Goal: Transaction & Acquisition: Purchase product/service

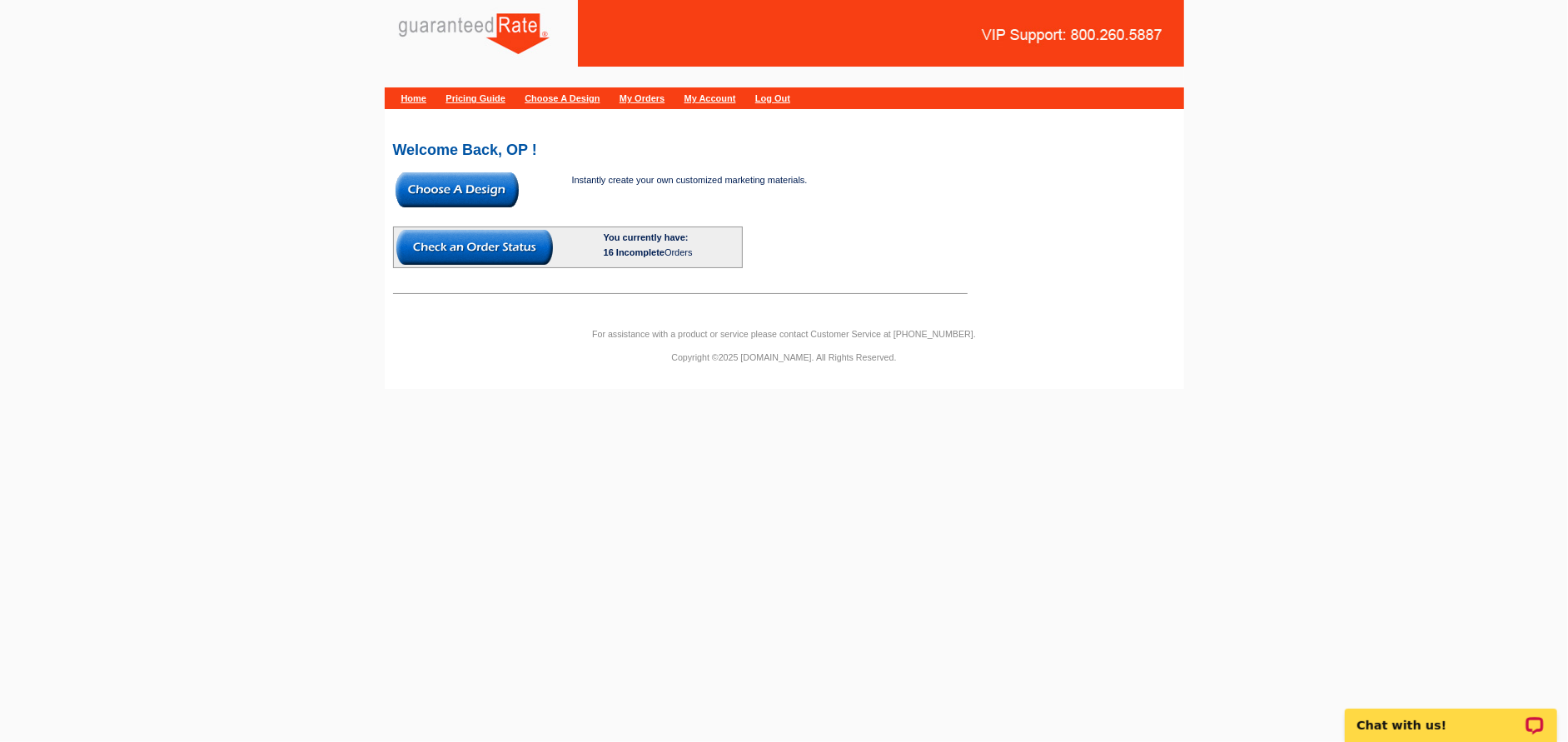
click at [474, 190] on img at bounding box center [457, 190] width 123 height 35
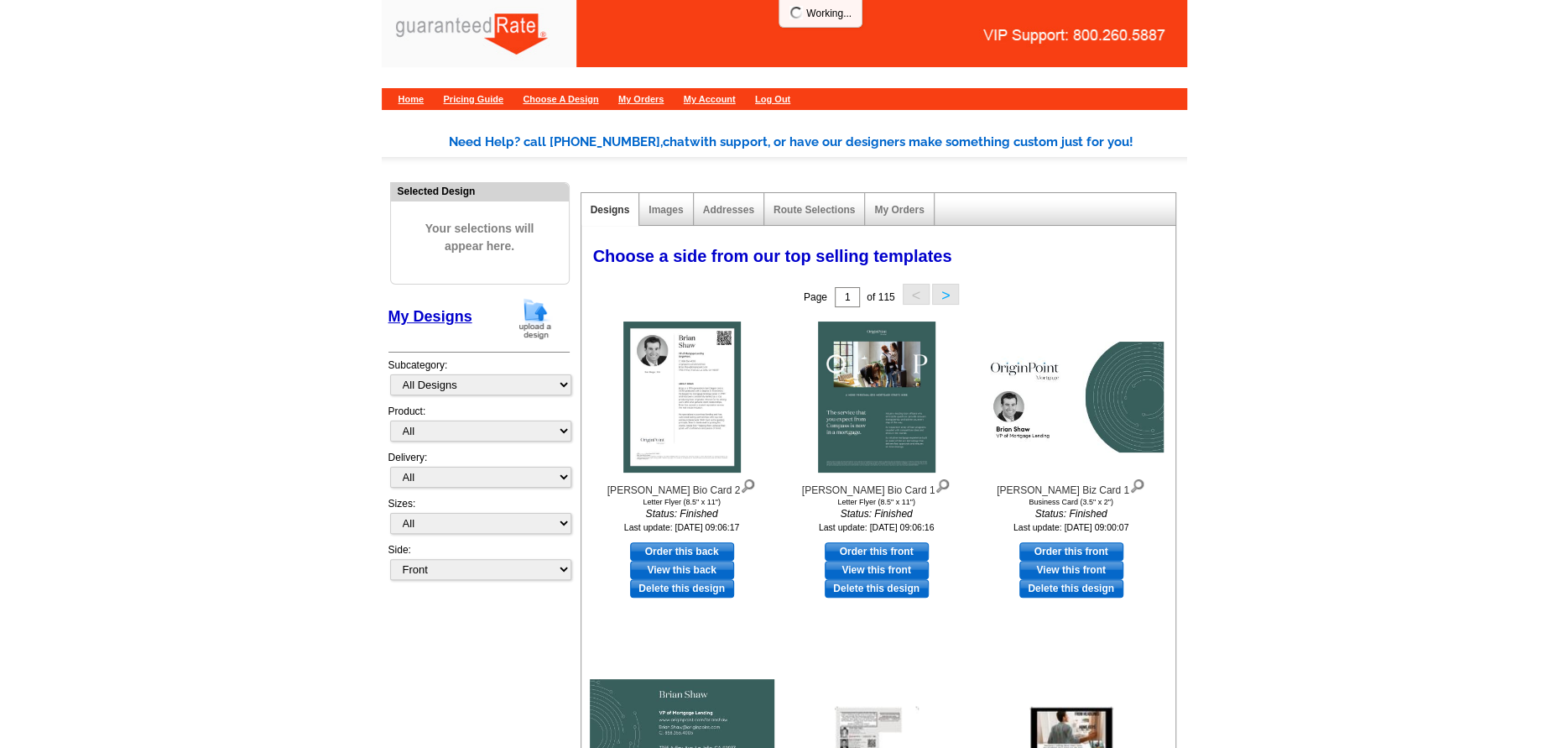
click at [540, 315] on img at bounding box center [535, 318] width 43 height 42
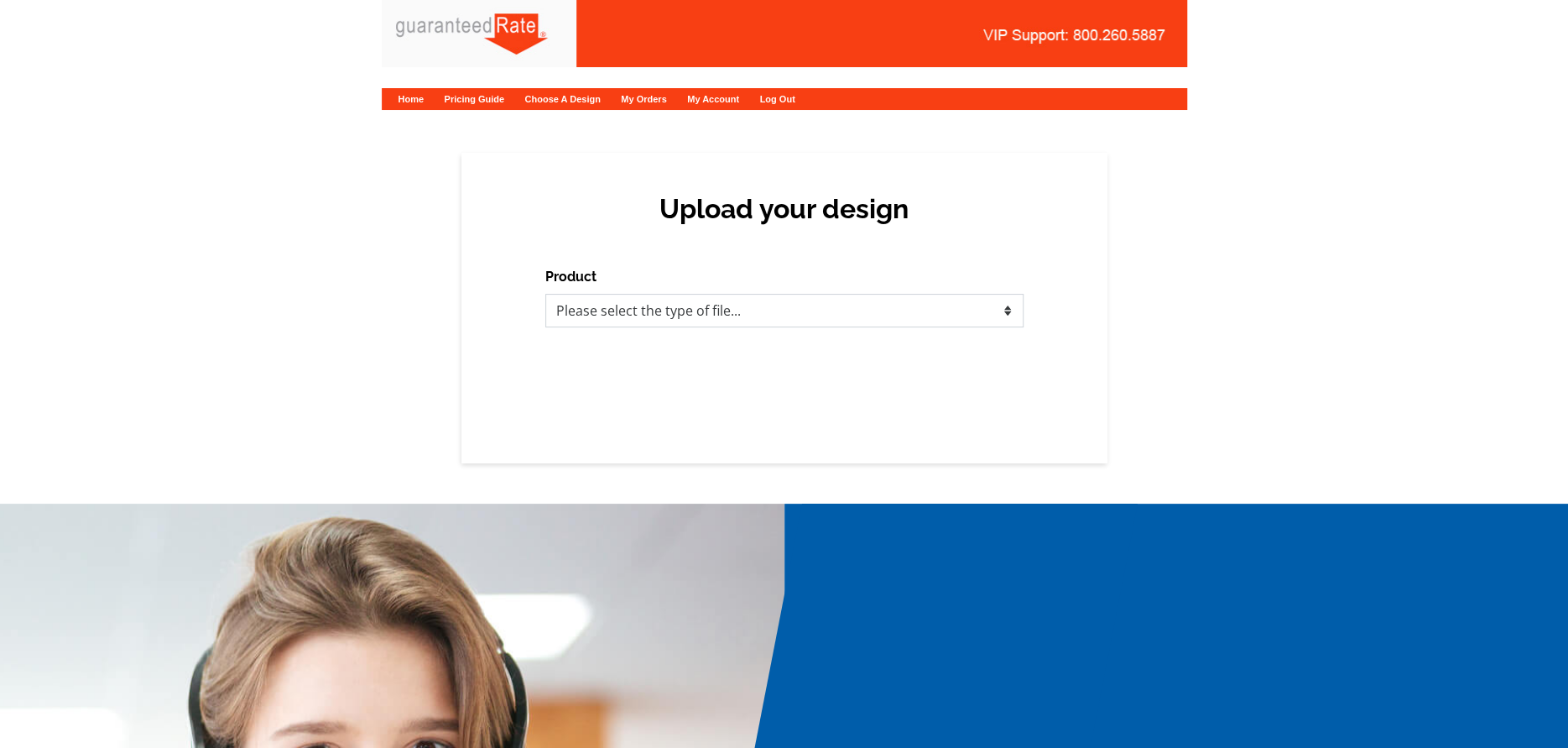
click at [557, 310] on select "Please select the type of file... Postcards Calendars Business Cards Letters an…" at bounding box center [785, 311] width 479 height 34
select select "1"
click at [546, 294] on select "Please select the type of file... Postcards Calendars Business Cards Letters an…" at bounding box center [785, 311] width 479 height 34
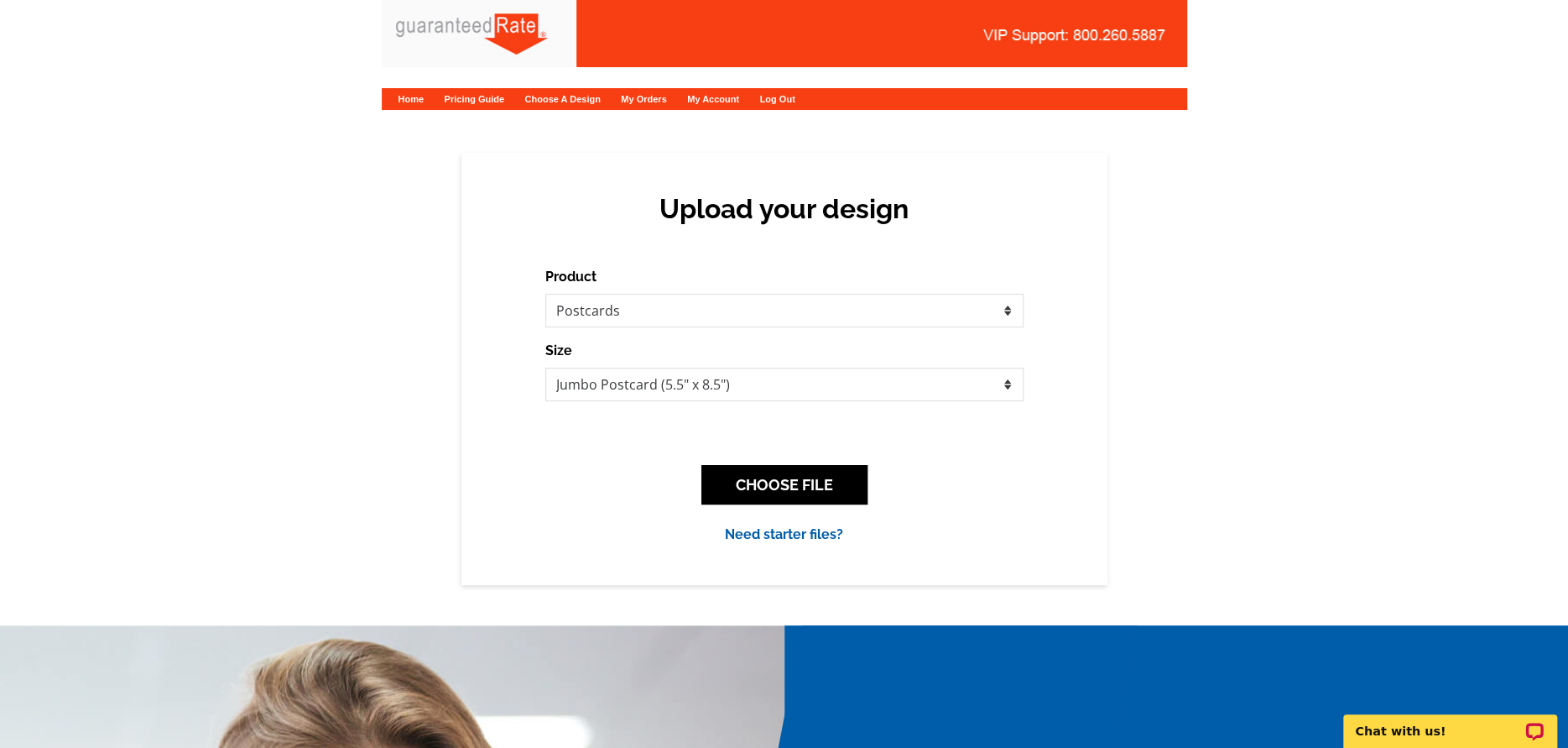
click at [785, 506] on div "CHOOSE FILE" at bounding box center [785, 485] width 479 height 66
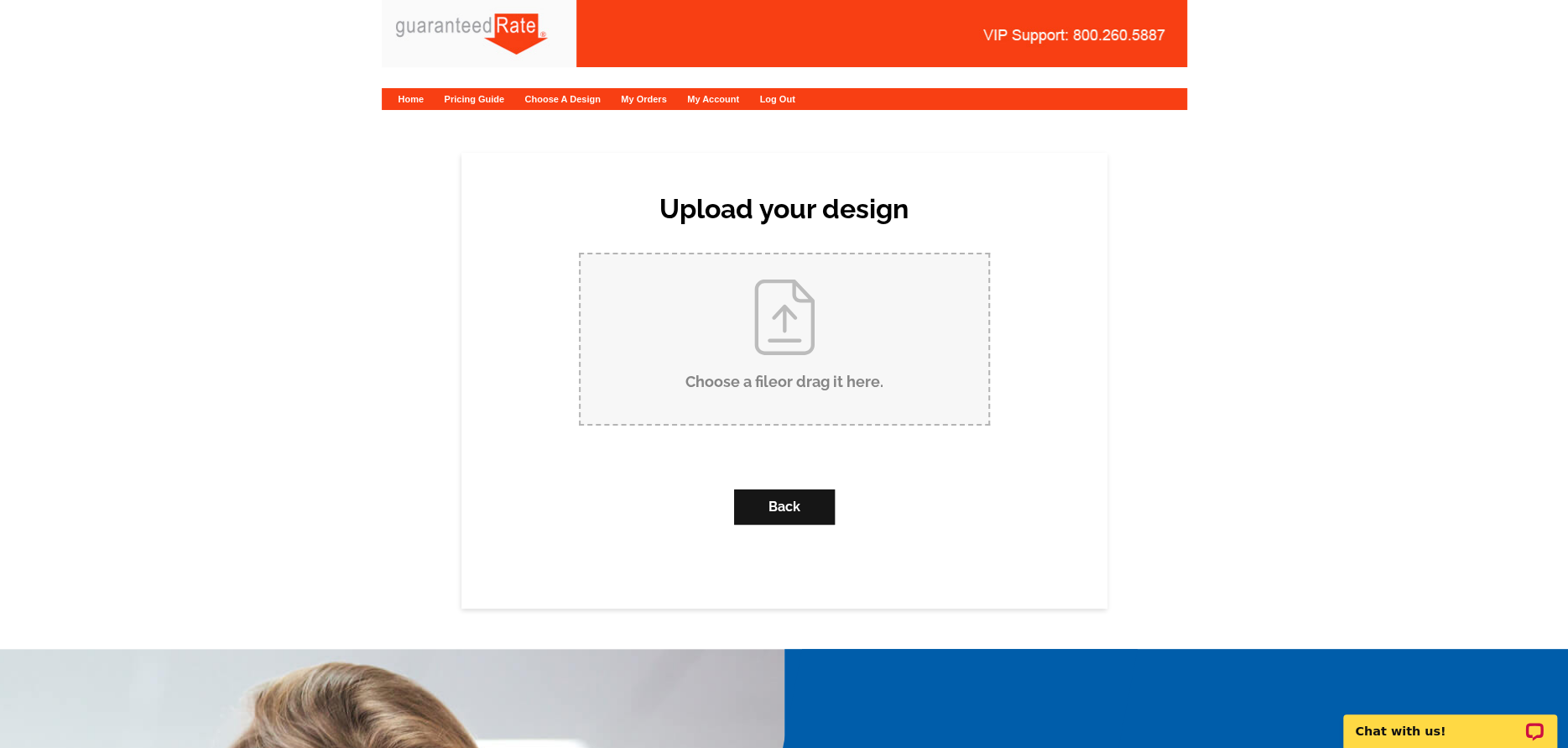
click at [776, 342] on input "Choose a file or drag it here ." at bounding box center [784, 340] width 408 height 170
type input "C:\fakepath\1832 N Wilmot Postcard_V2.pdf"
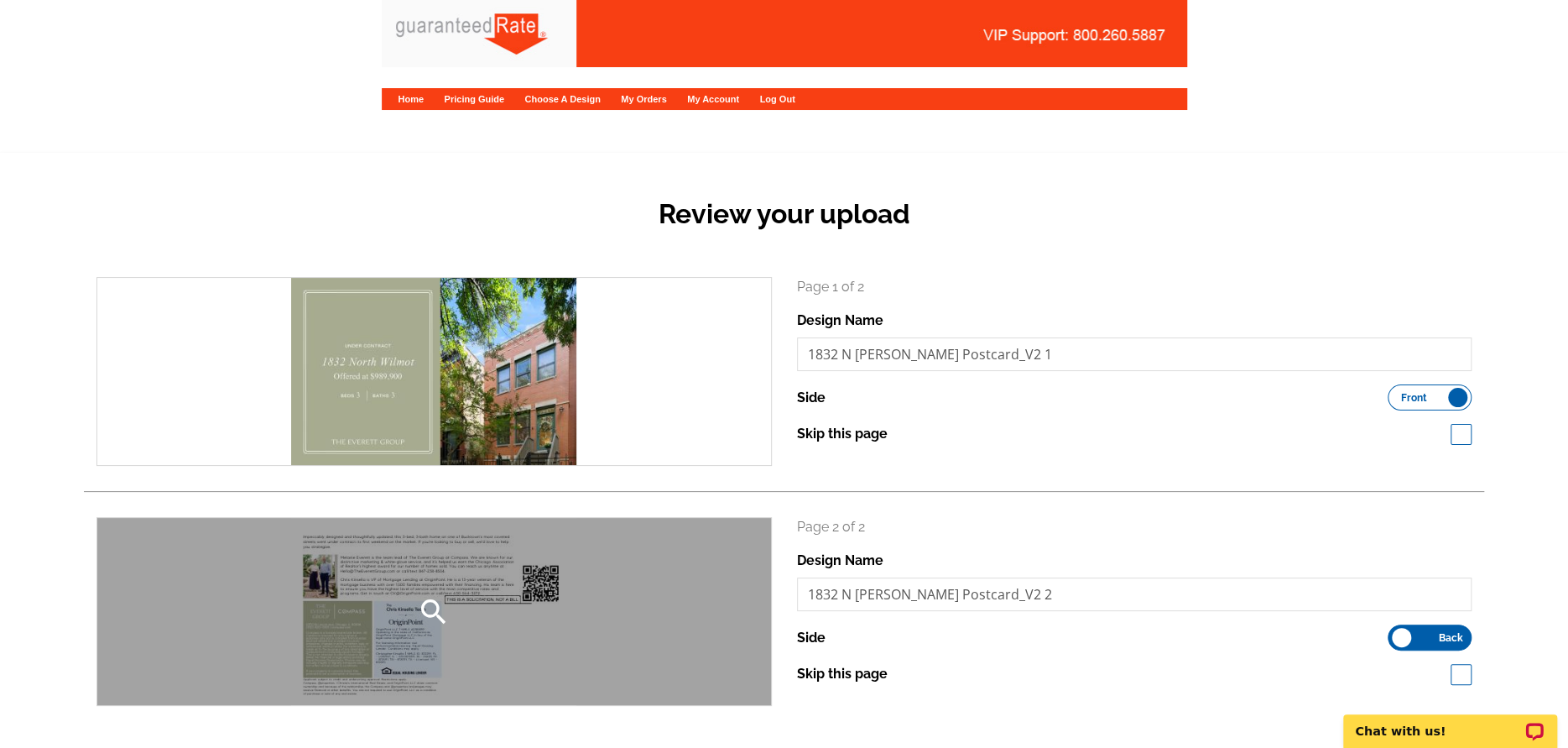
click at [464, 615] on div "search" at bounding box center [434, 611] width 674 height 187
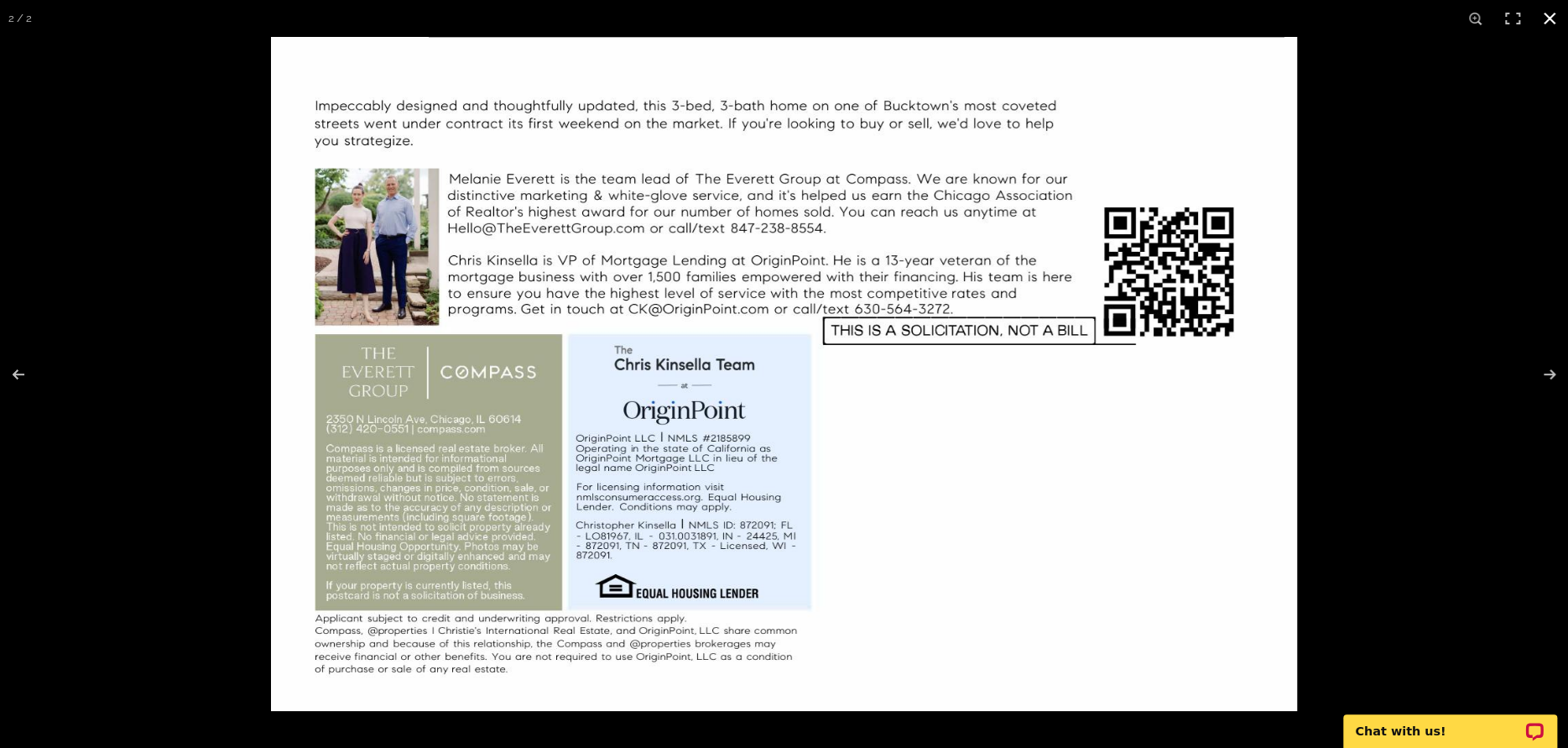
click at [1538, 21] on button at bounding box center [1550, 19] width 37 height 37
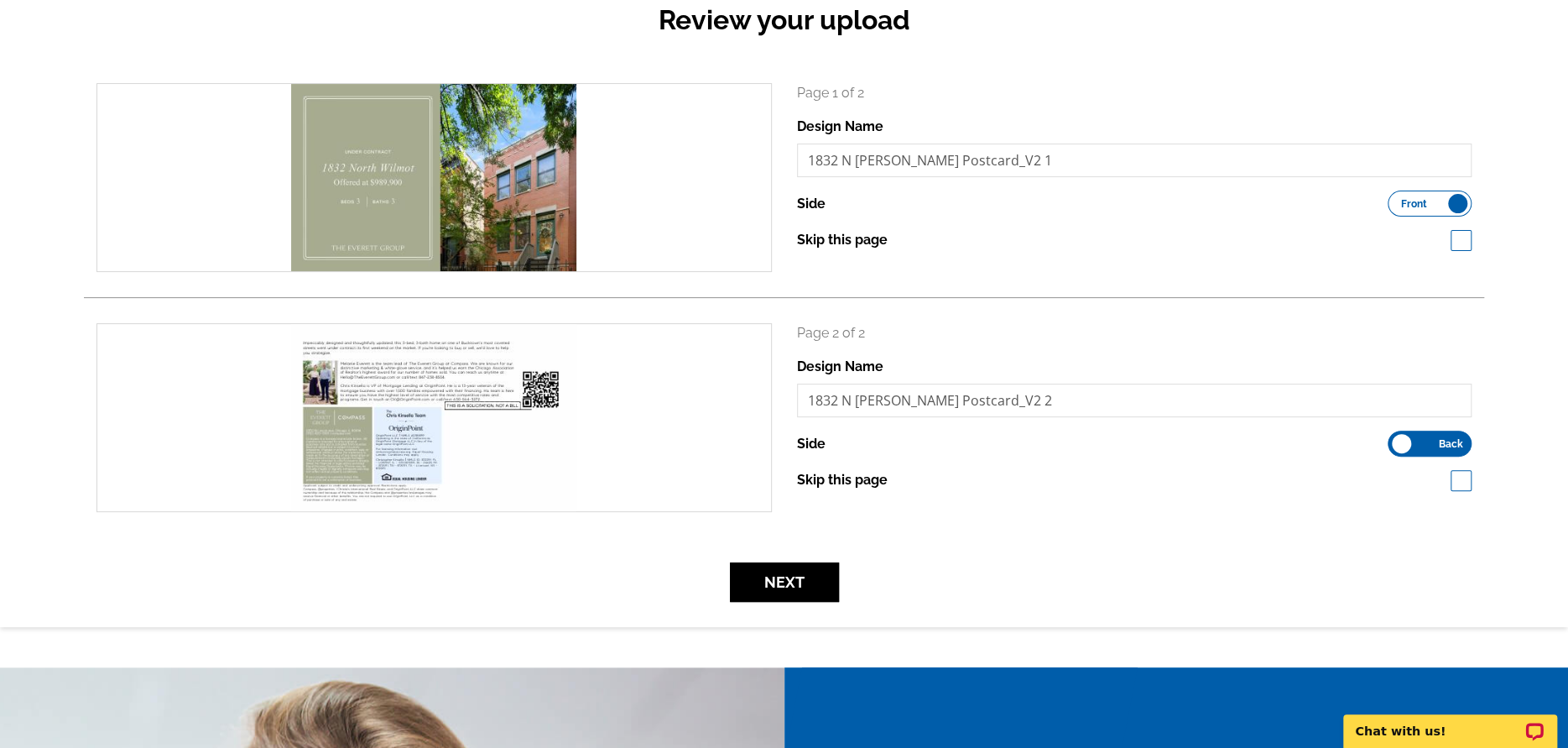
scroll to position [252, 0]
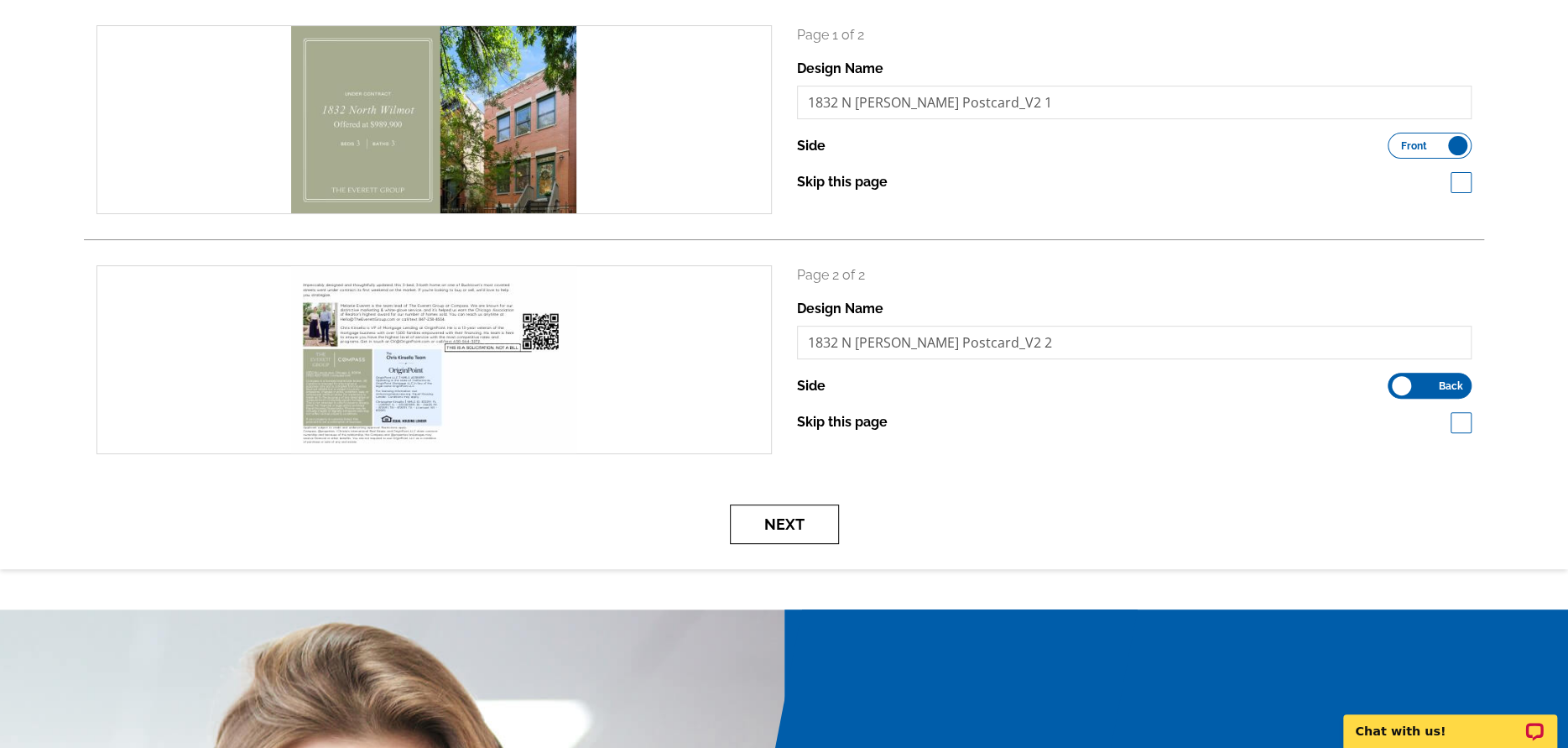
click at [779, 520] on button "Next" at bounding box center [784, 524] width 109 height 39
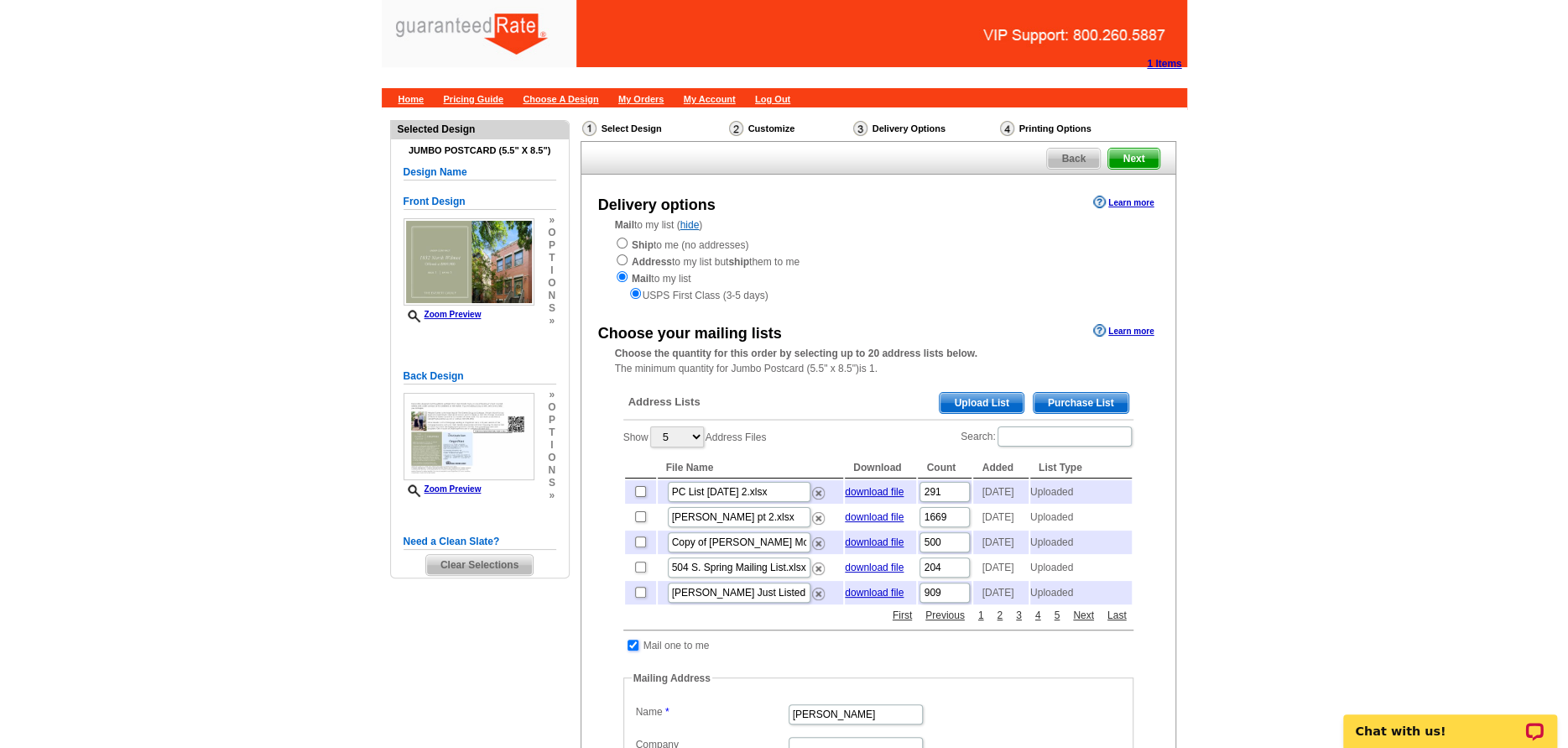
click at [635, 650] on input "checkbox" at bounding box center [633, 644] width 11 height 11
checkbox input "false"
click at [983, 390] on div "Address Lists Purchase List Upload List" at bounding box center [878, 404] width 510 height 33
click at [981, 400] on span "Upload List" at bounding box center [981, 403] width 83 height 20
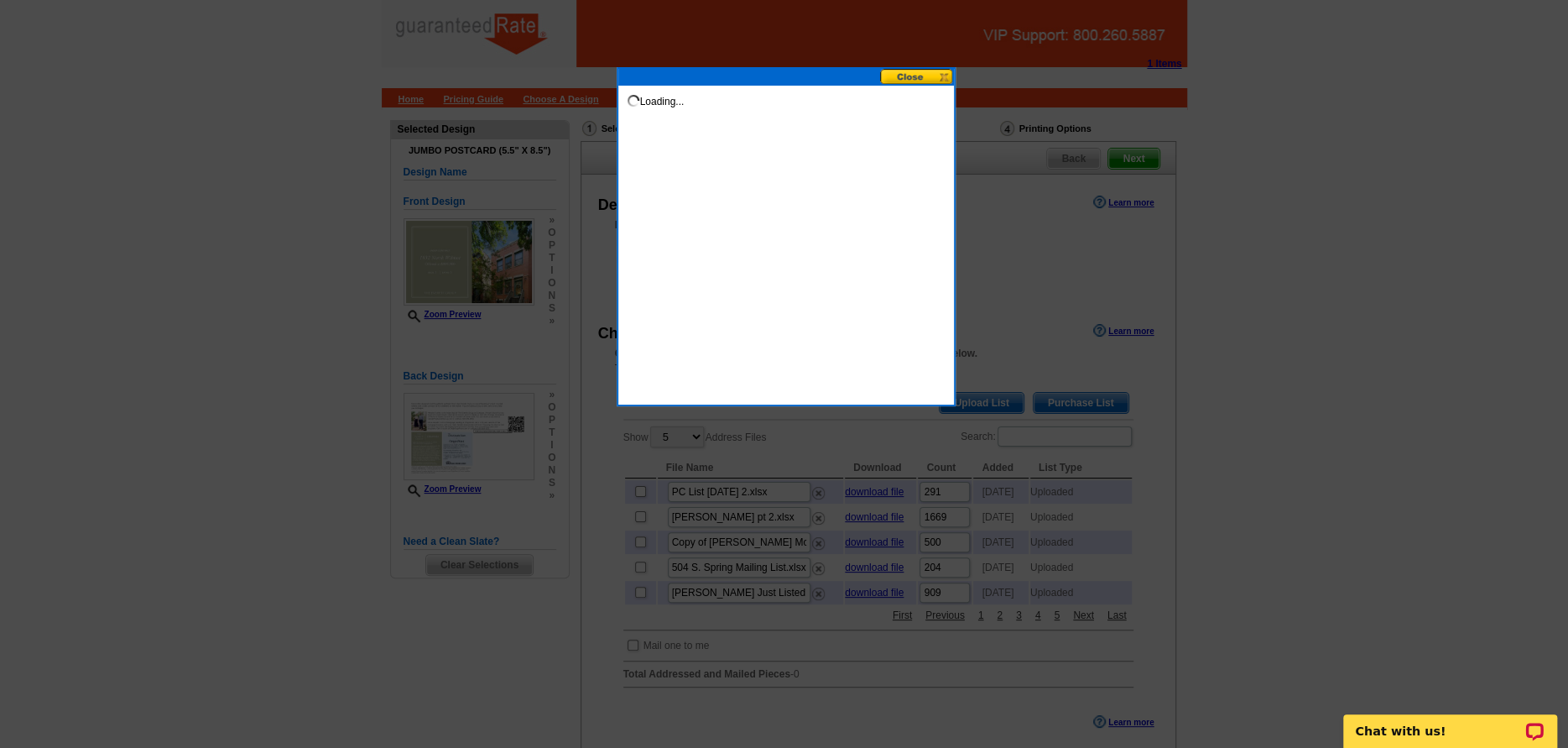
click at [927, 75] on button at bounding box center [916, 76] width 74 height 16
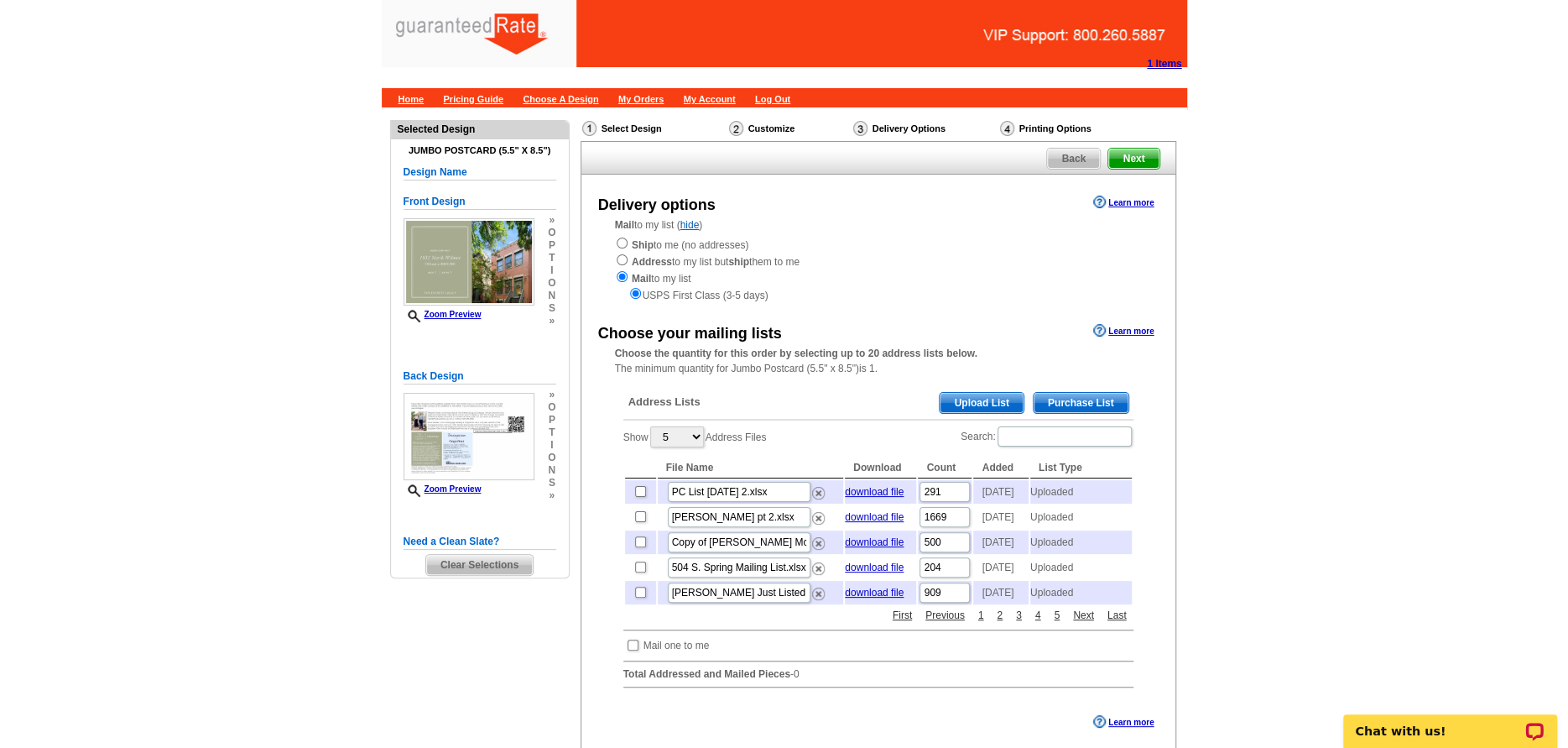
click at [983, 398] on span "Upload List" at bounding box center [981, 403] width 83 height 20
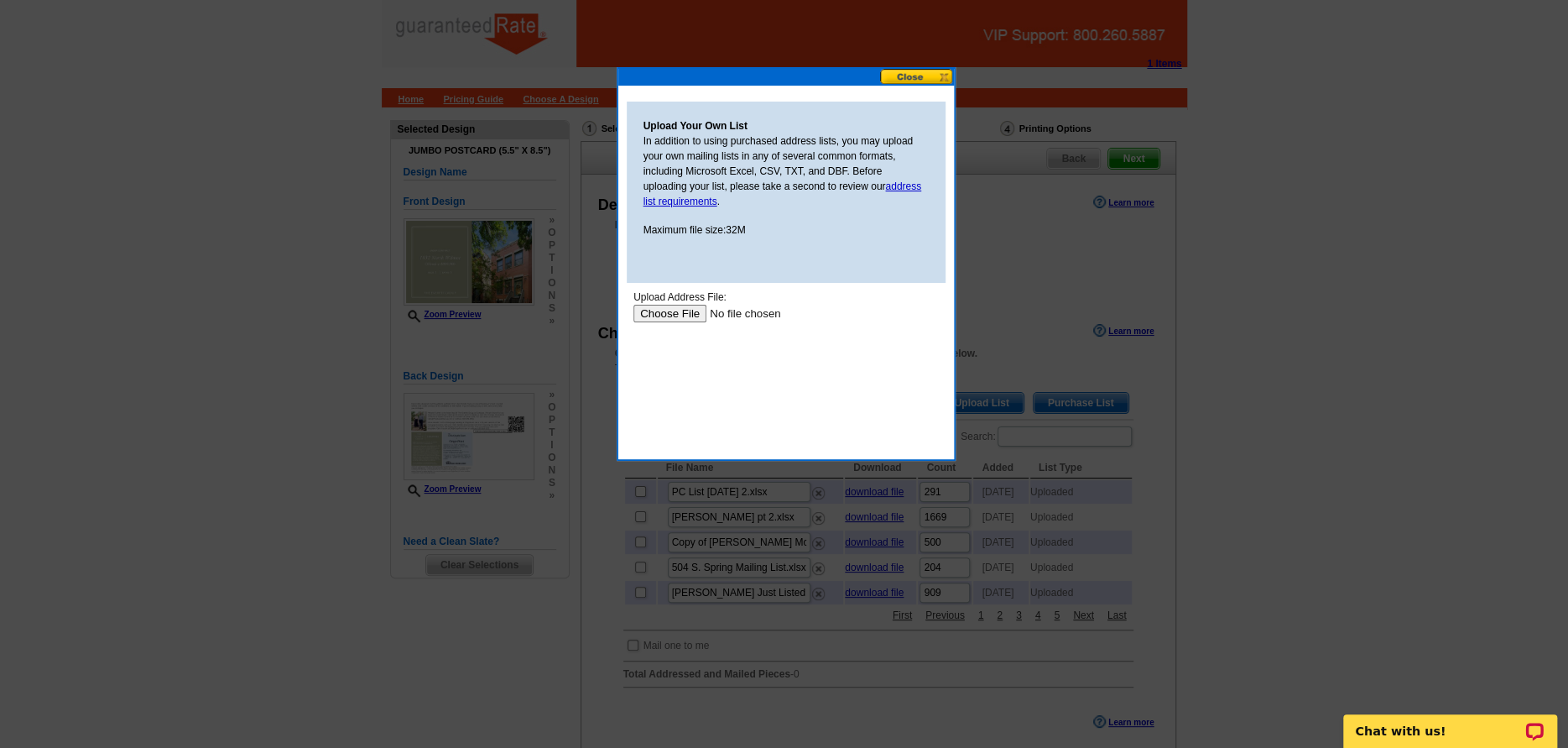
click at [680, 320] on input "file" at bounding box center [739, 313] width 212 height 18
type input "C:\fakepath\Wilmot Under Contract - Mailing Labels_1832 Wilmot Postcard Address…"
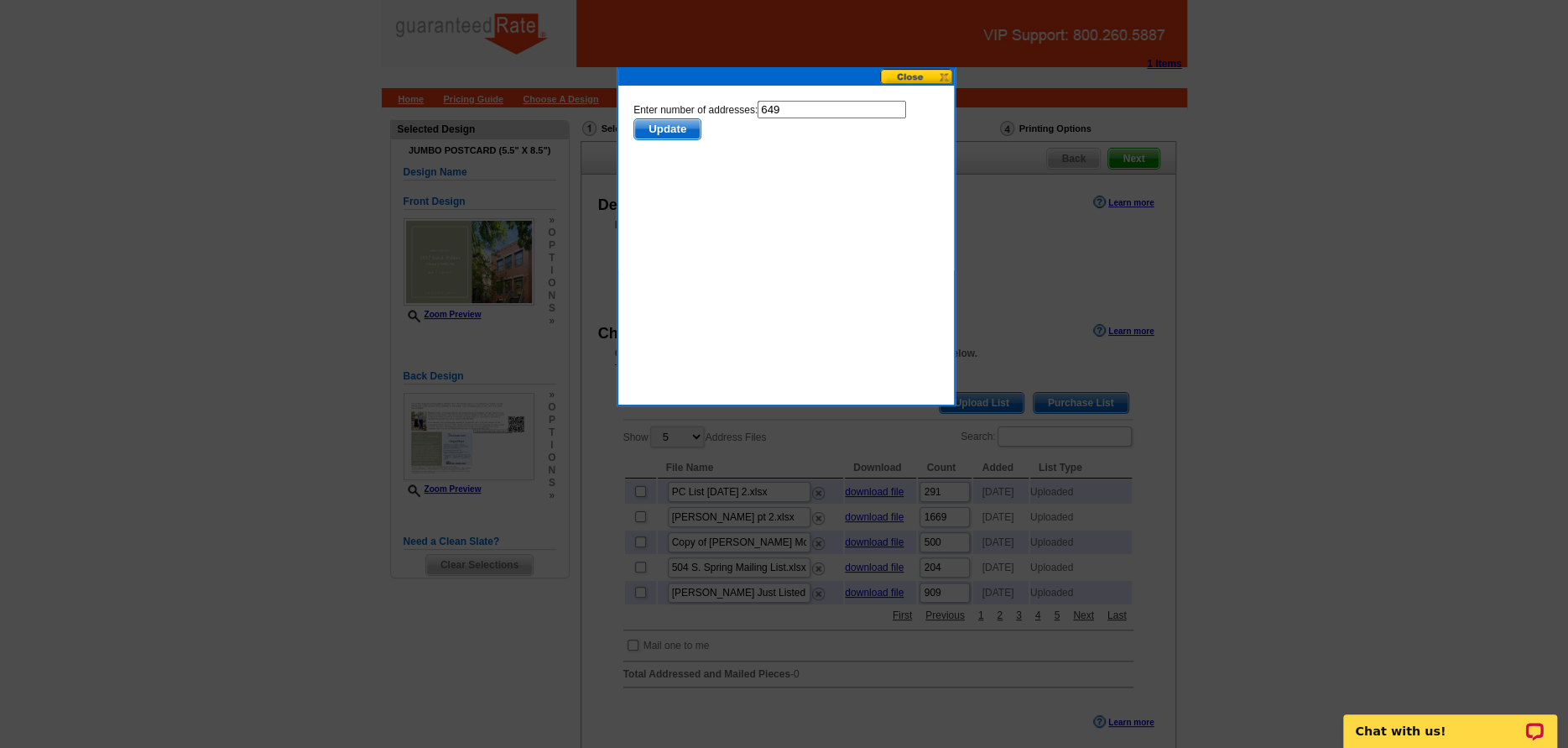
click at [681, 140] on body "Enter number of addresses: 649 Update" at bounding box center [786, 177] width 305 height 151
click at [676, 131] on span "Update" at bounding box center [667, 129] width 66 height 20
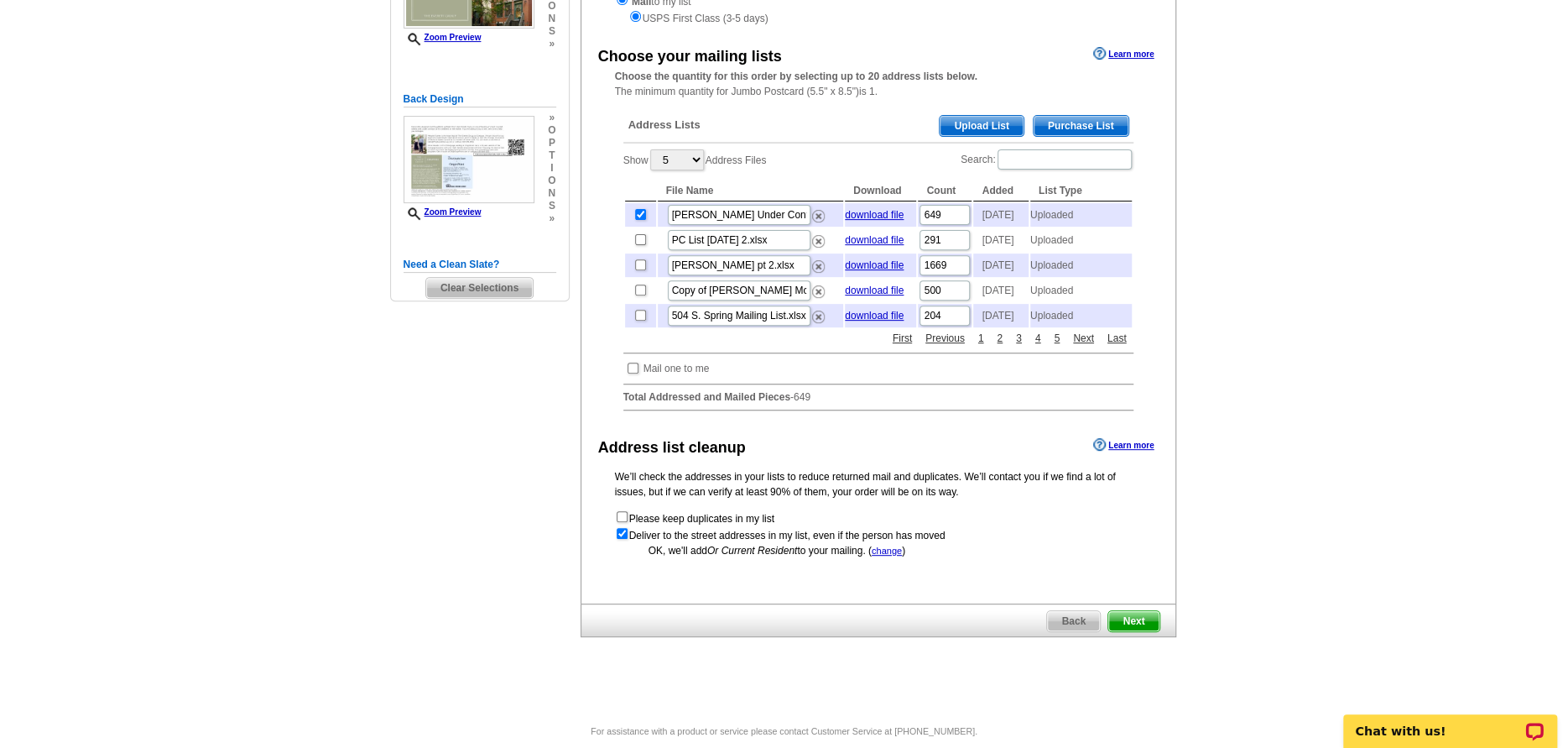
scroll to position [353, 0]
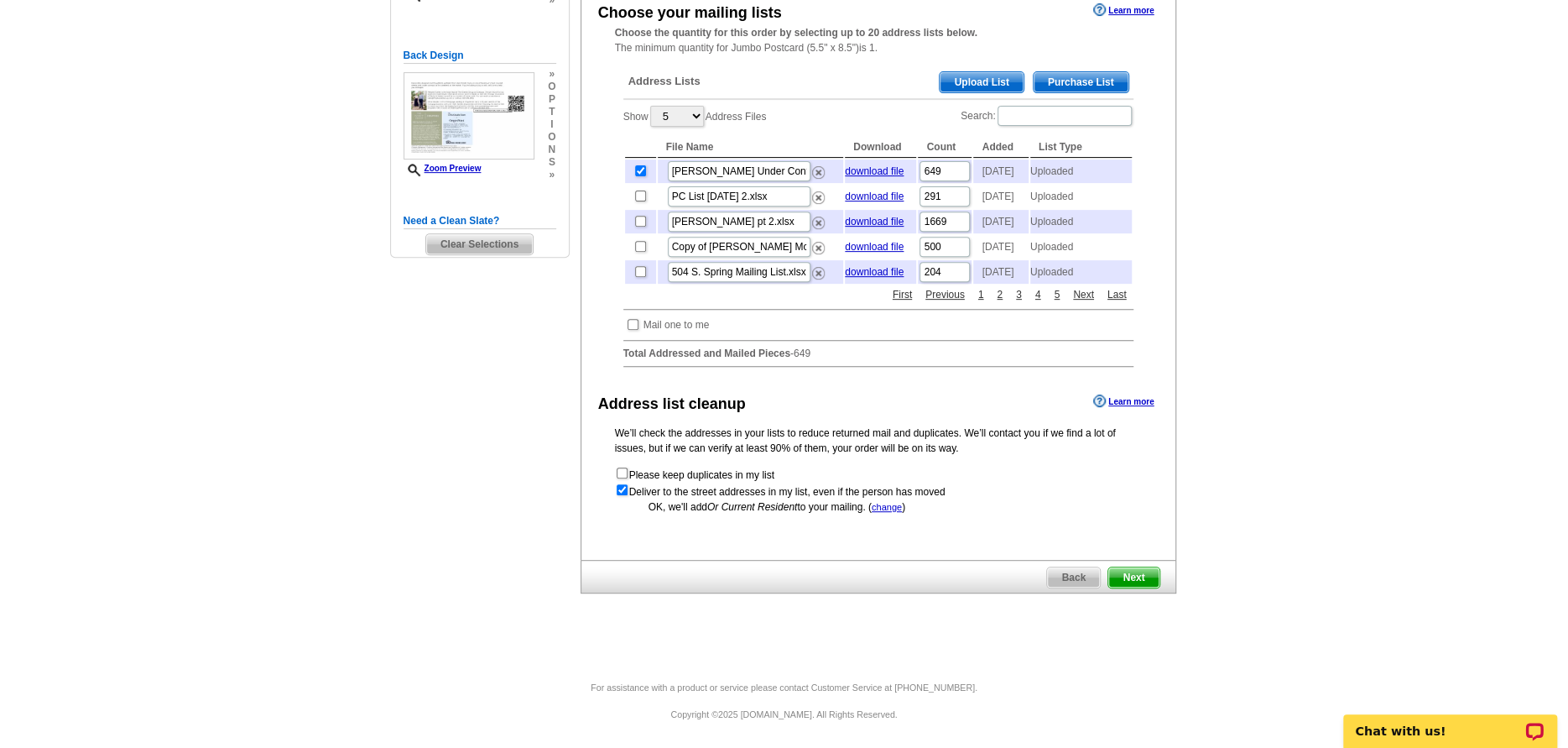
click at [1128, 576] on span "Next" at bounding box center [1133, 577] width 50 height 20
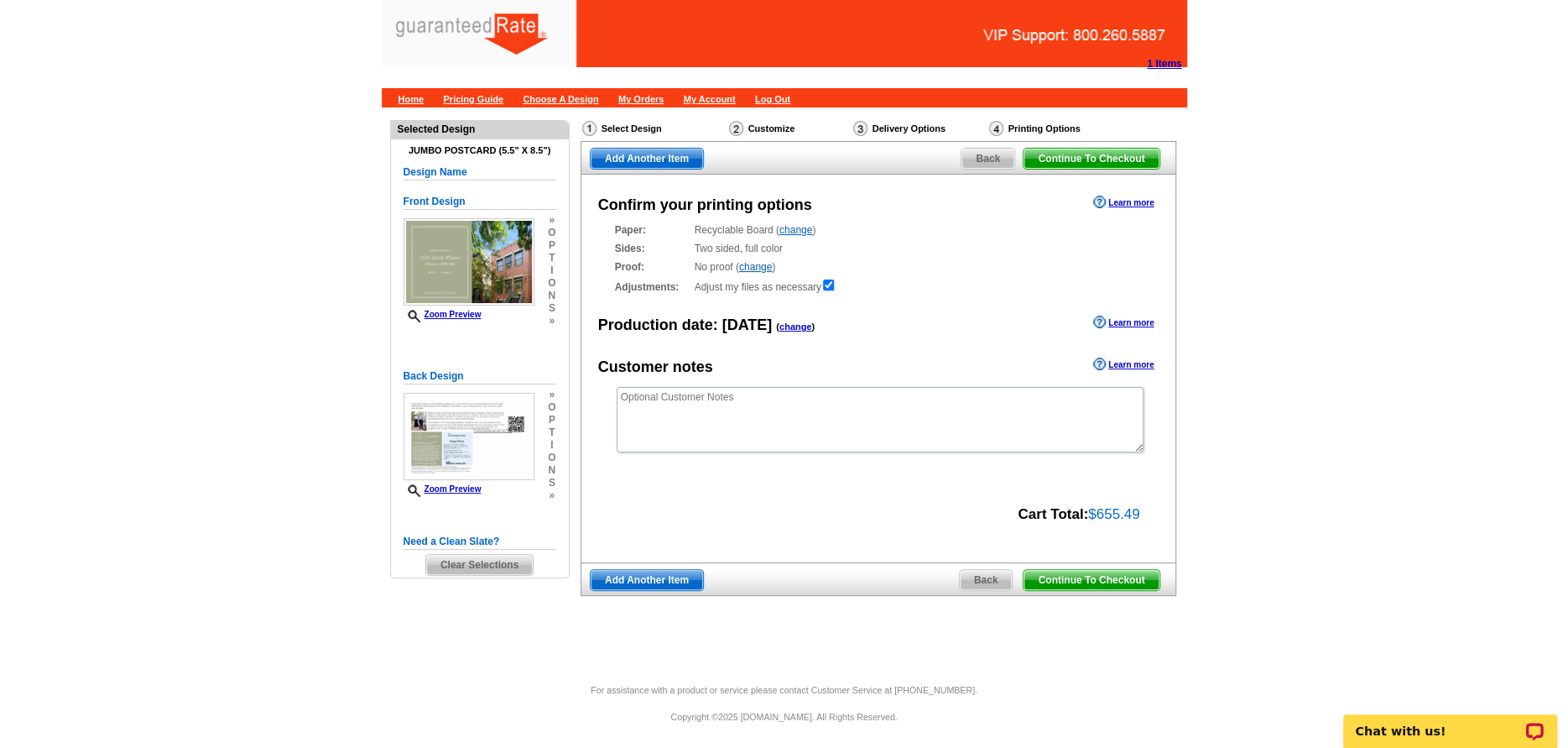
click at [1100, 583] on span "Continue To Checkout" at bounding box center [1090, 580] width 135 height 20
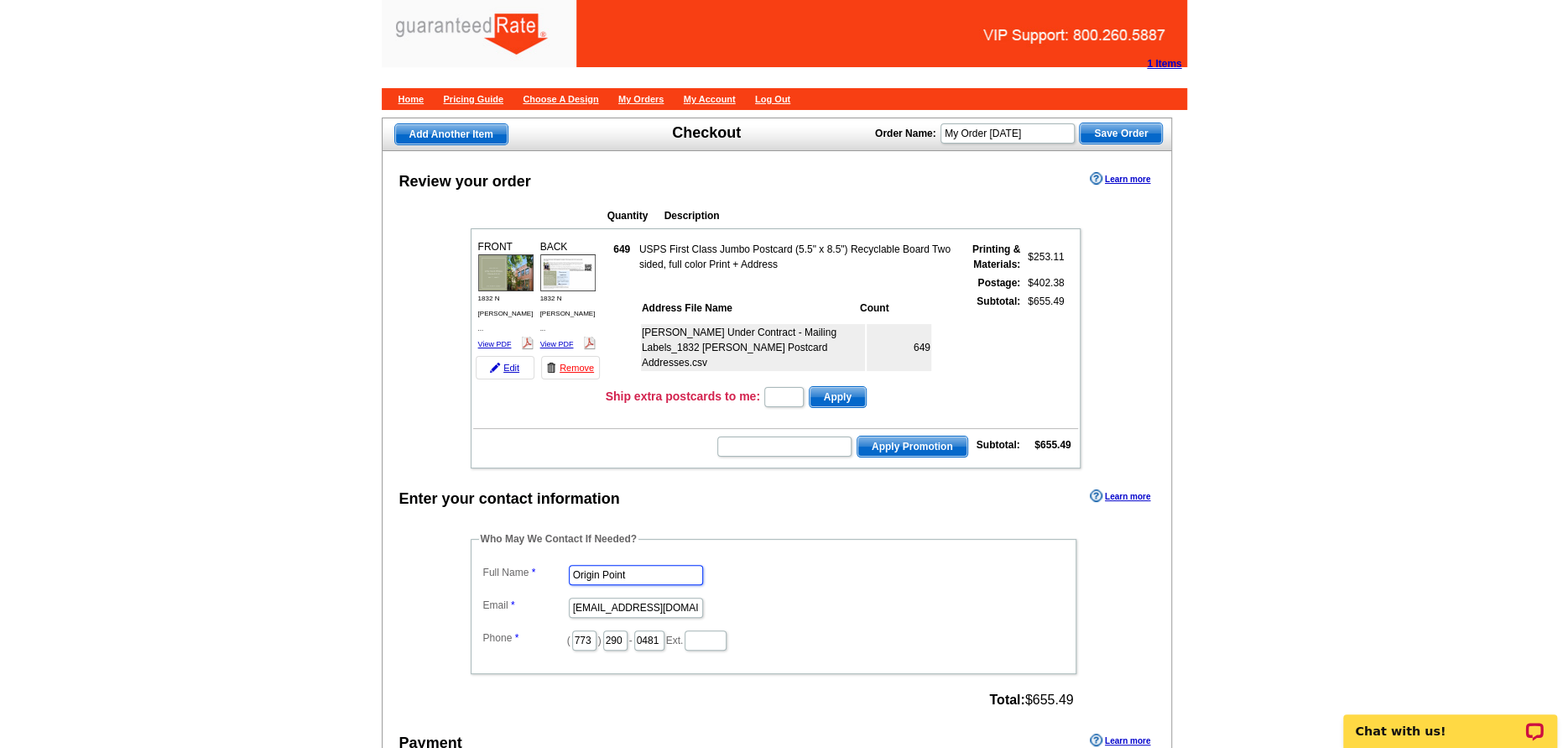
type input "Alyssa Jacobucci"
type input "[EMAIL_ADDRESS][PERSON_NAME][DOMAIN_NAME]"
type input "516"
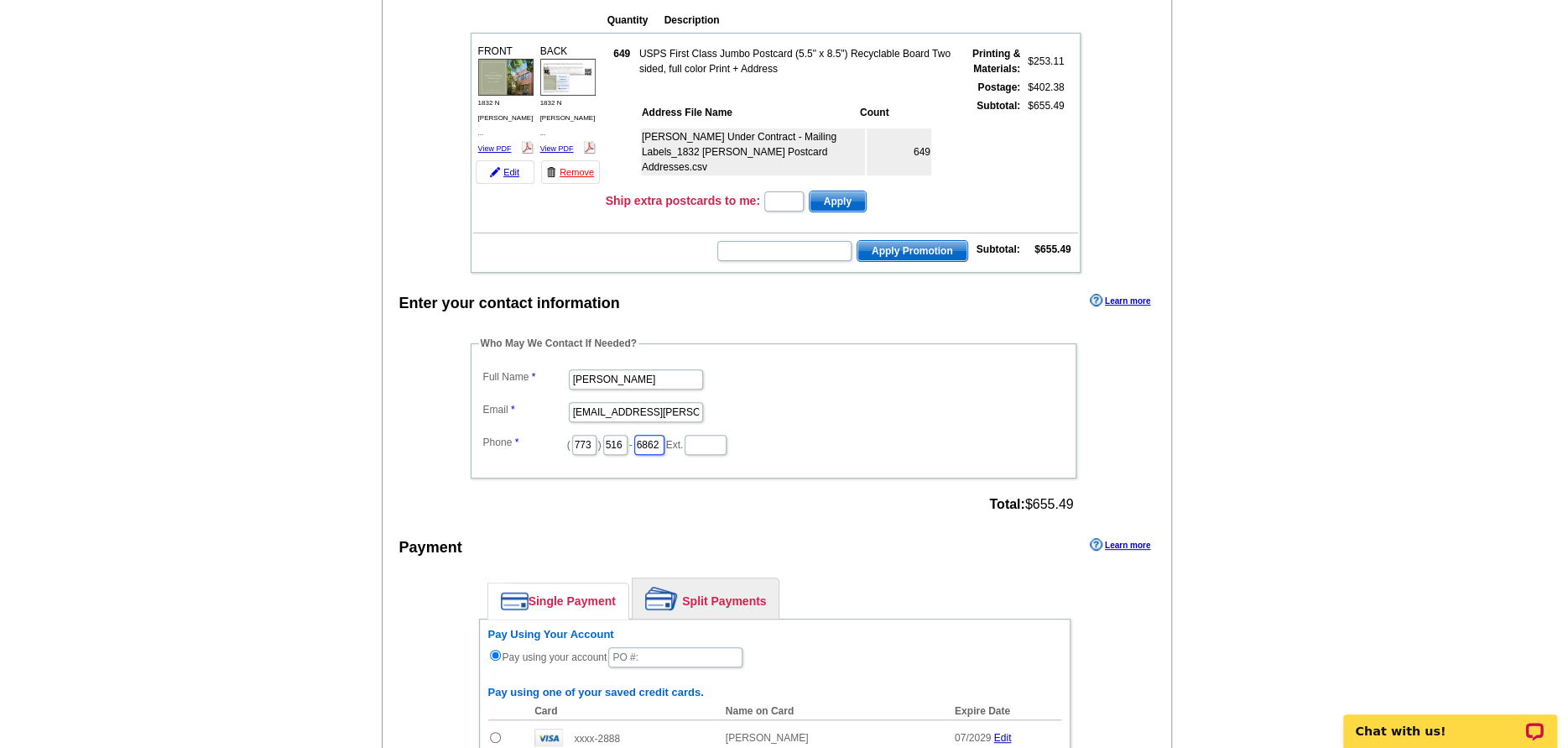
scroll to position [391, 0]
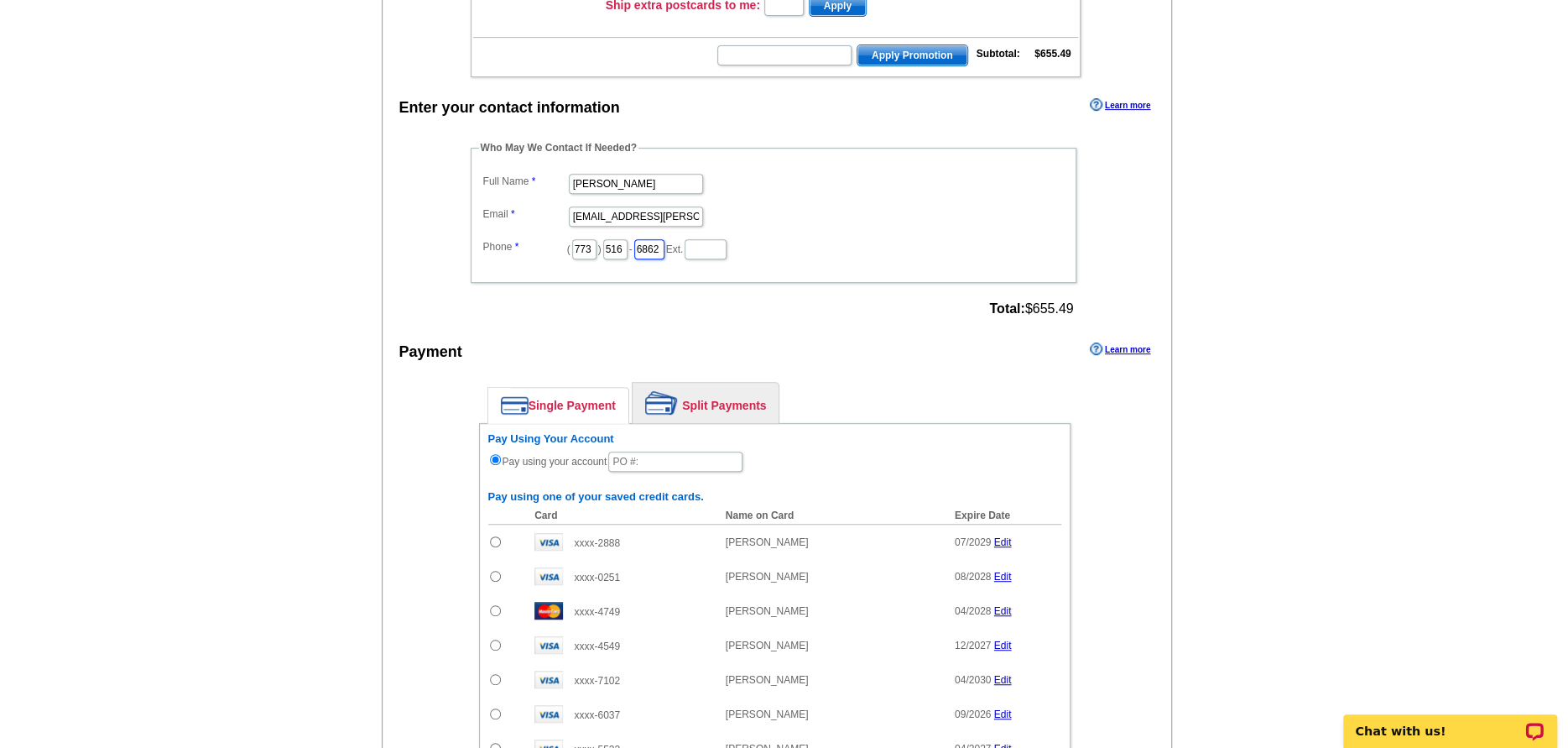
type input "6862"
click at [709, 400] on link "Split Payments" at bounding box center [706, 402] width 146 height 40
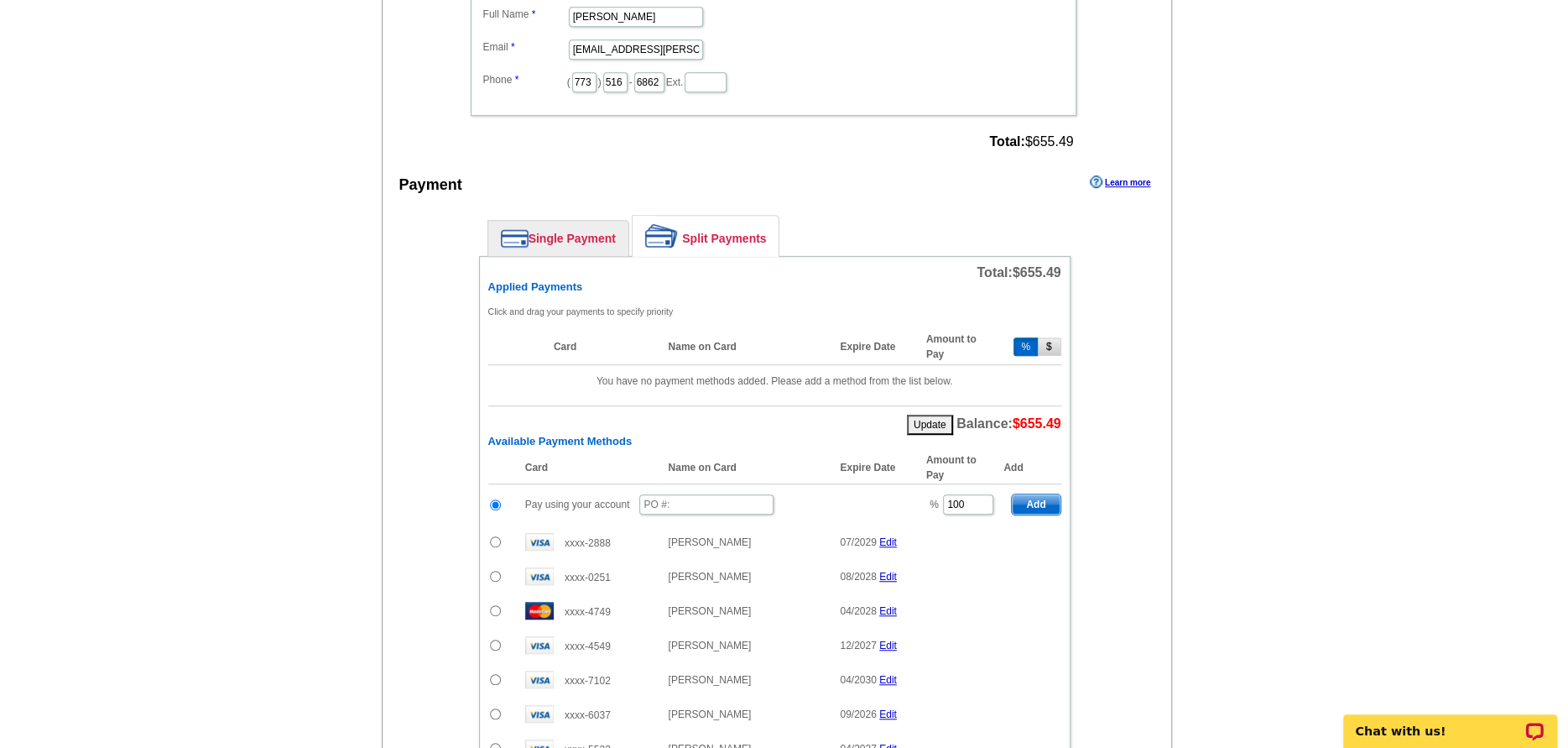
scroll to position [560, 0]
click at [696, 499] on input "text" at bounding box center [706, 503] width 134 height 20
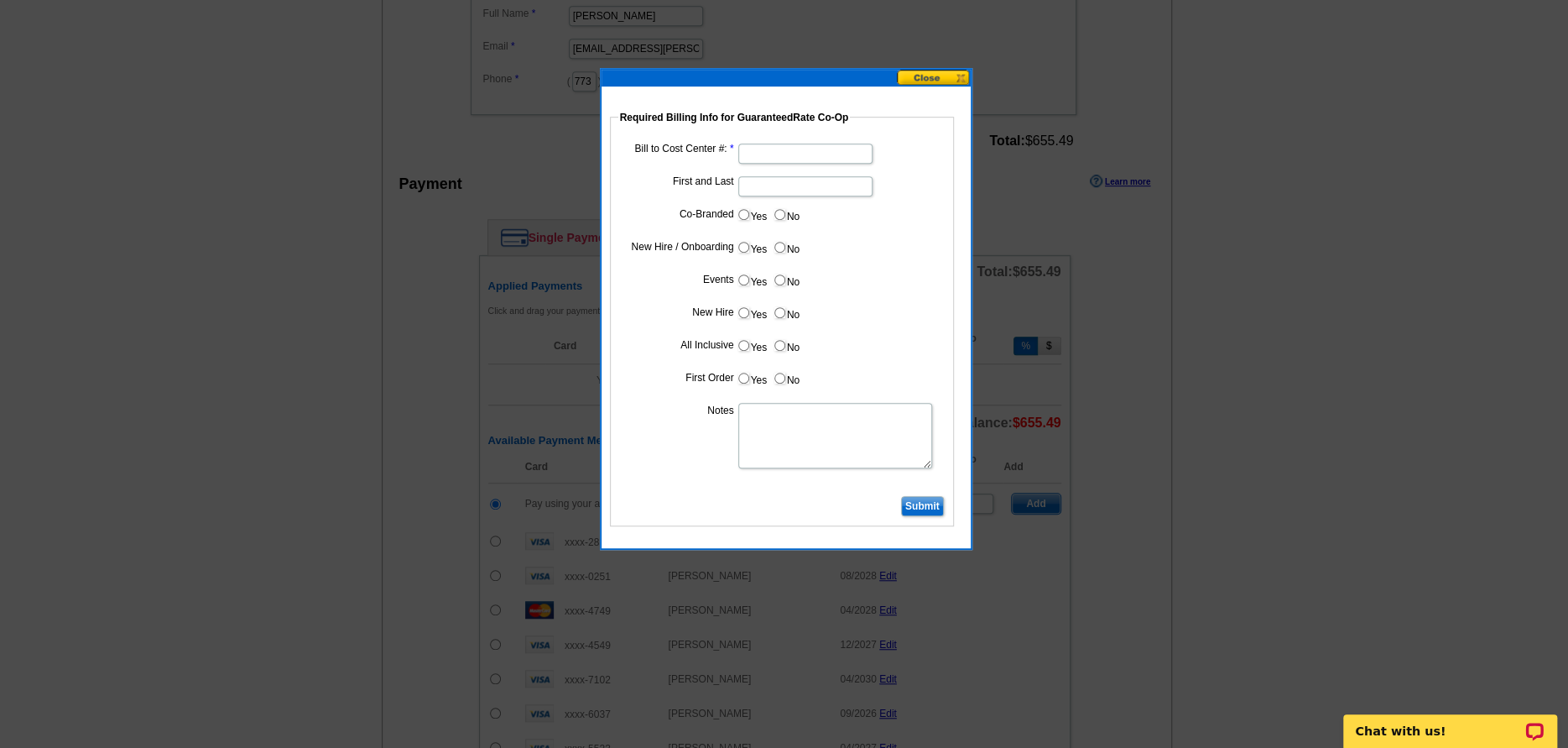
type input "091825_1019_AJ"
click at [774, 143] on input "Bill to Cost Center #:" at bounding box center [805, 154] width 134 height 20
type input "200101"
click at [752, 184] on input "First and Last" at bounding box center [805, 187] width 134 height 20
type input "Chris Kinsella"
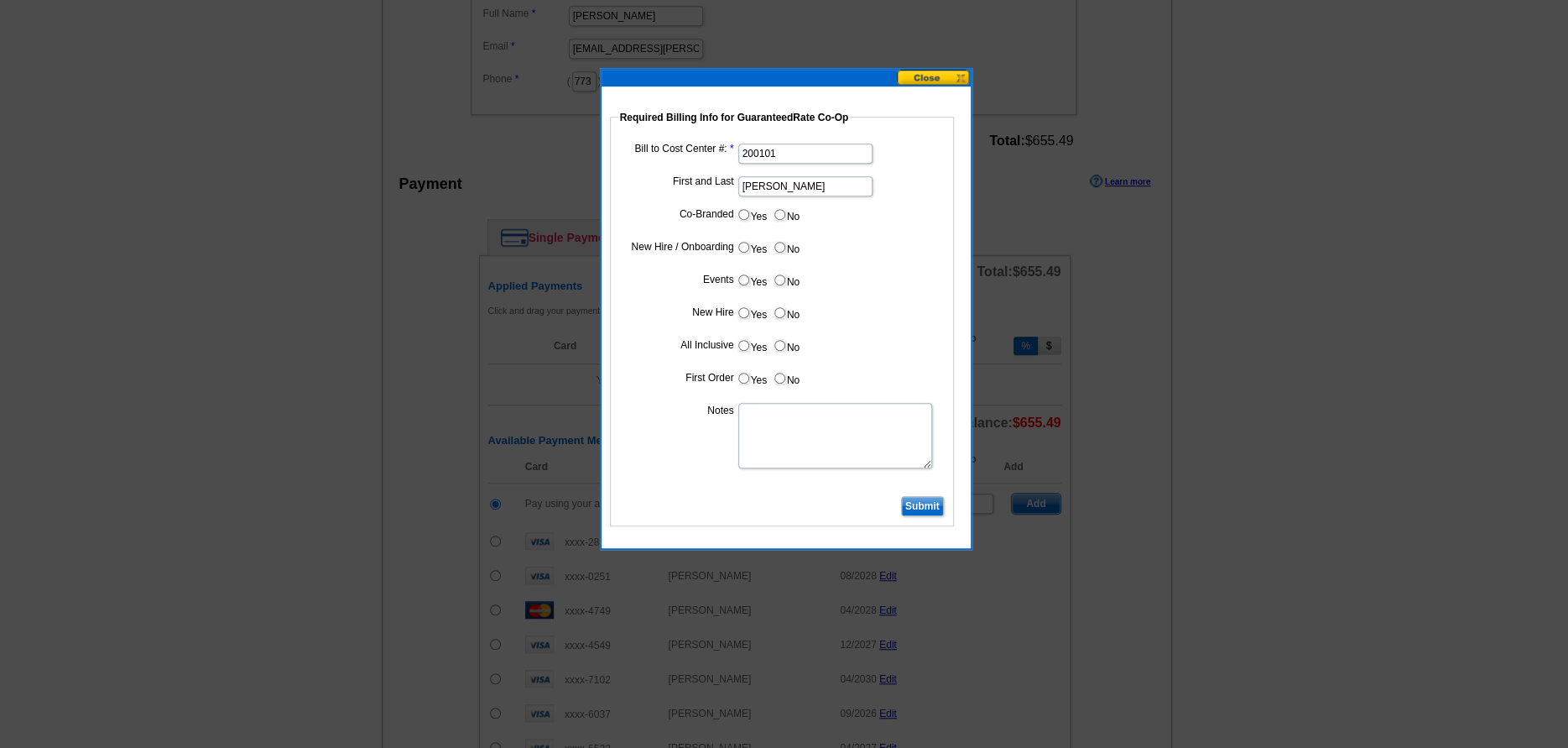
click at [741, 214] on input "Yes" at bounding box center [743, 214] width 11 height 11
radio input "true"
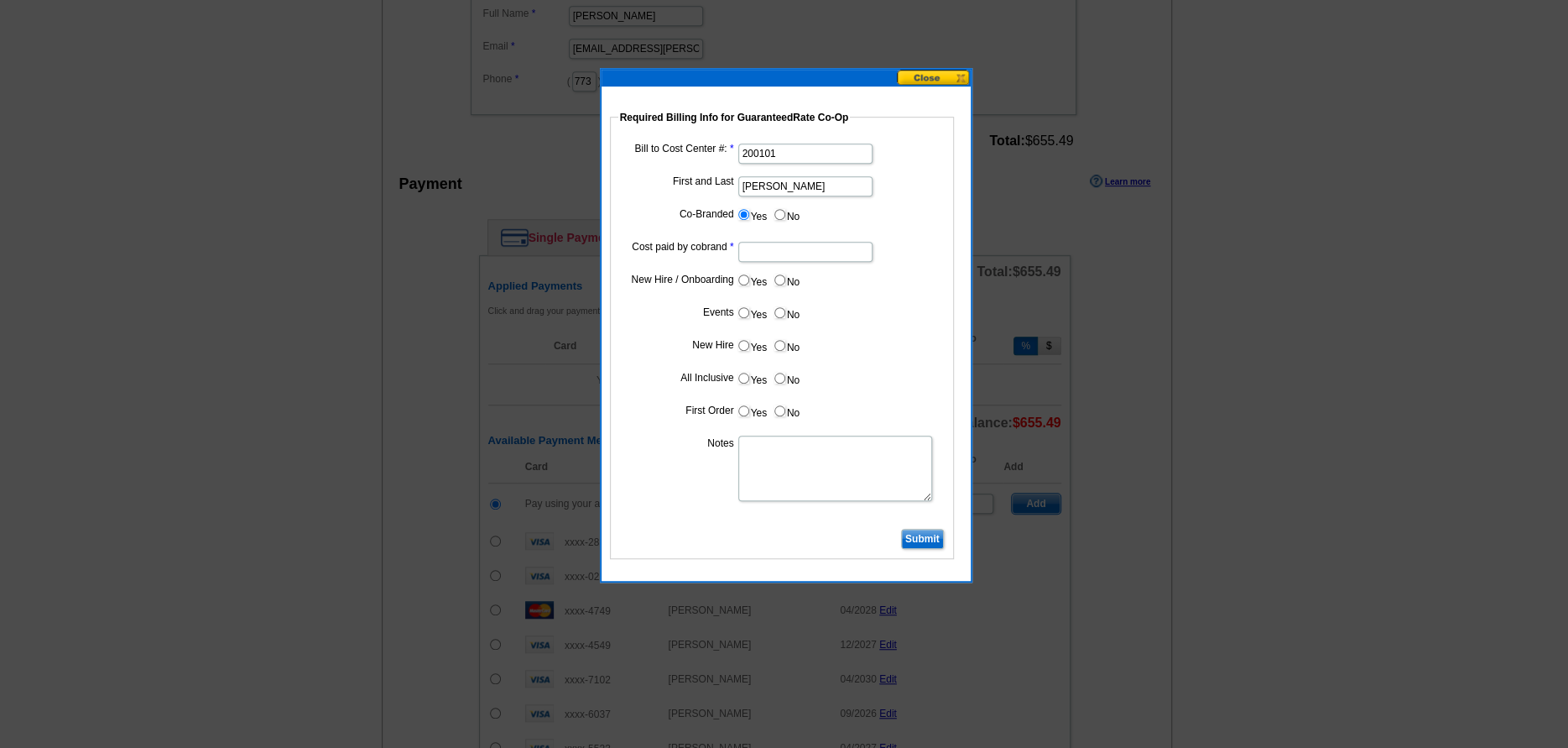
click at [794, 256] on input "Cost paid by cobrand" at bounding box center [805, 252] width 134 height 20
type input "50%"
click at [920, 247] on dd "50%" at bounding box center [782, 250] width 328 height 26
click at [924, 538] on input "Submit" at bounding box center [922, 539] width 42 height 20
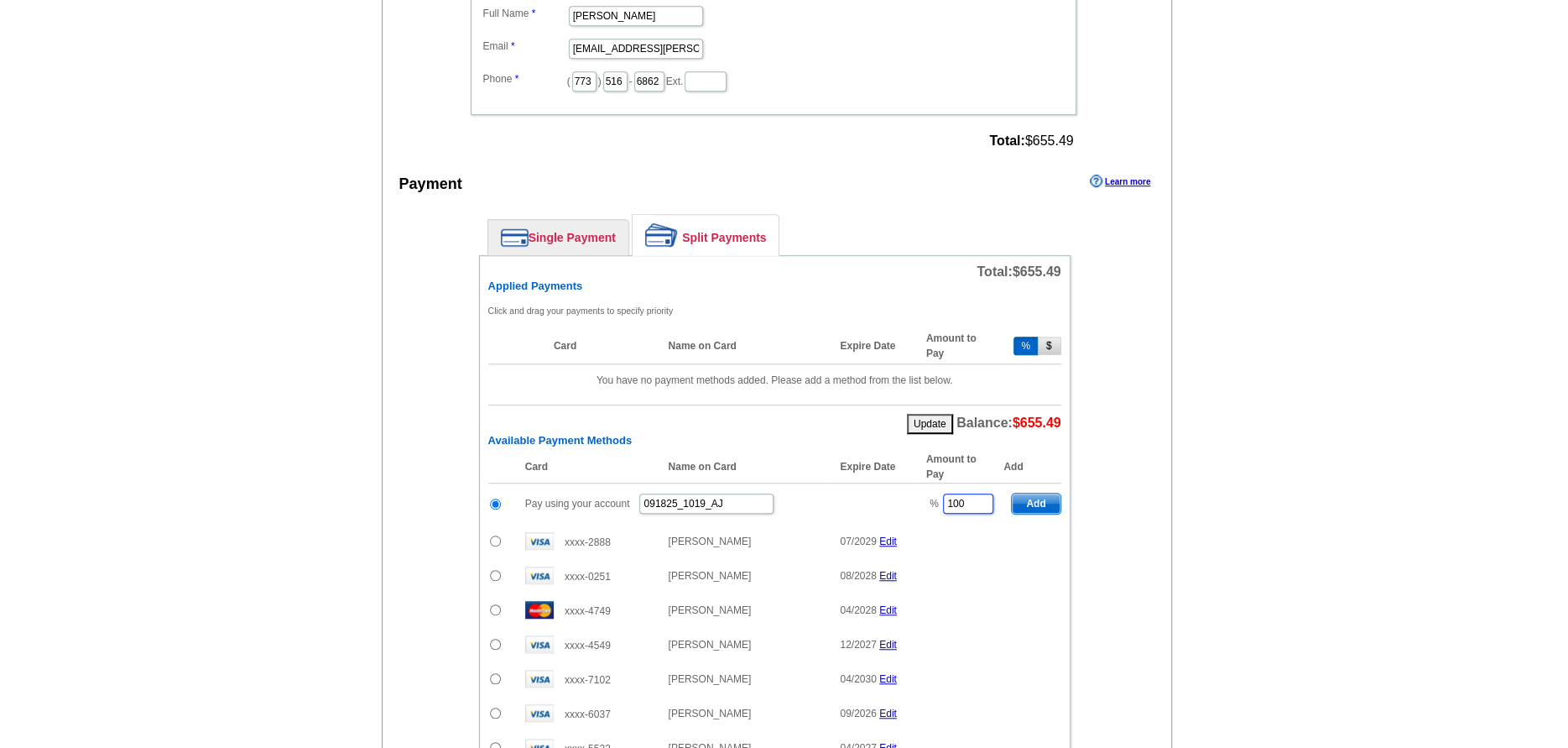
drag, startPoint x: 970, startPoint y: 499, endPoint x: 862, endPoint y: 497, distance: 108.0
click at [913, 498] on tr "Pay using your account 091825_1019_AJ % 100 Add" at bounding box center [774, 504] width 573 height 41
click at [1083, 472] on div "Single Payment Split Payments Pay Using Your Account Pay using your account Pay…" at bounding box center [775, 604] width 675 height 796
click at [1024, 506] on span "Add" at bounding box center [1035, 503] width 48 height 20
type input "100"
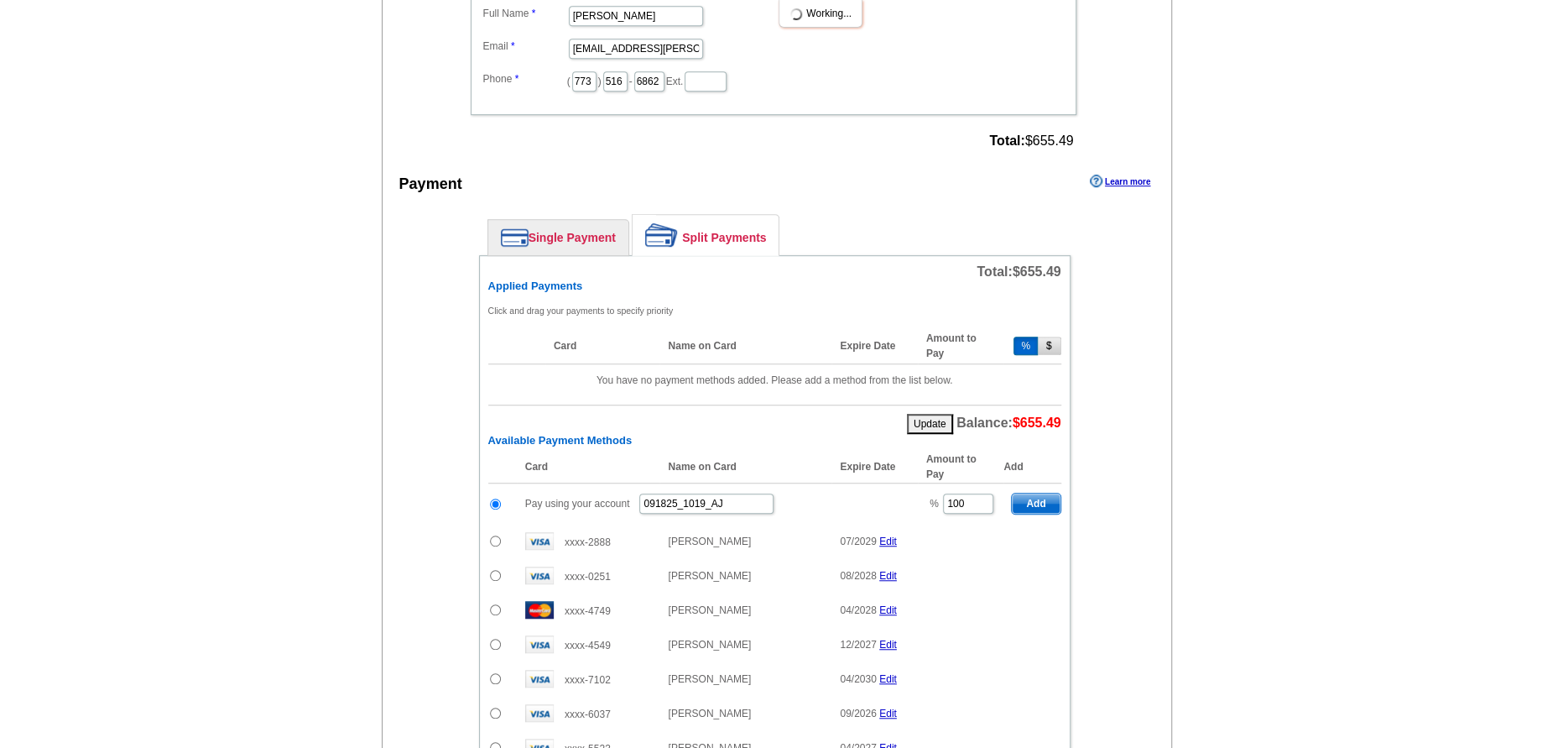
radio input "false"
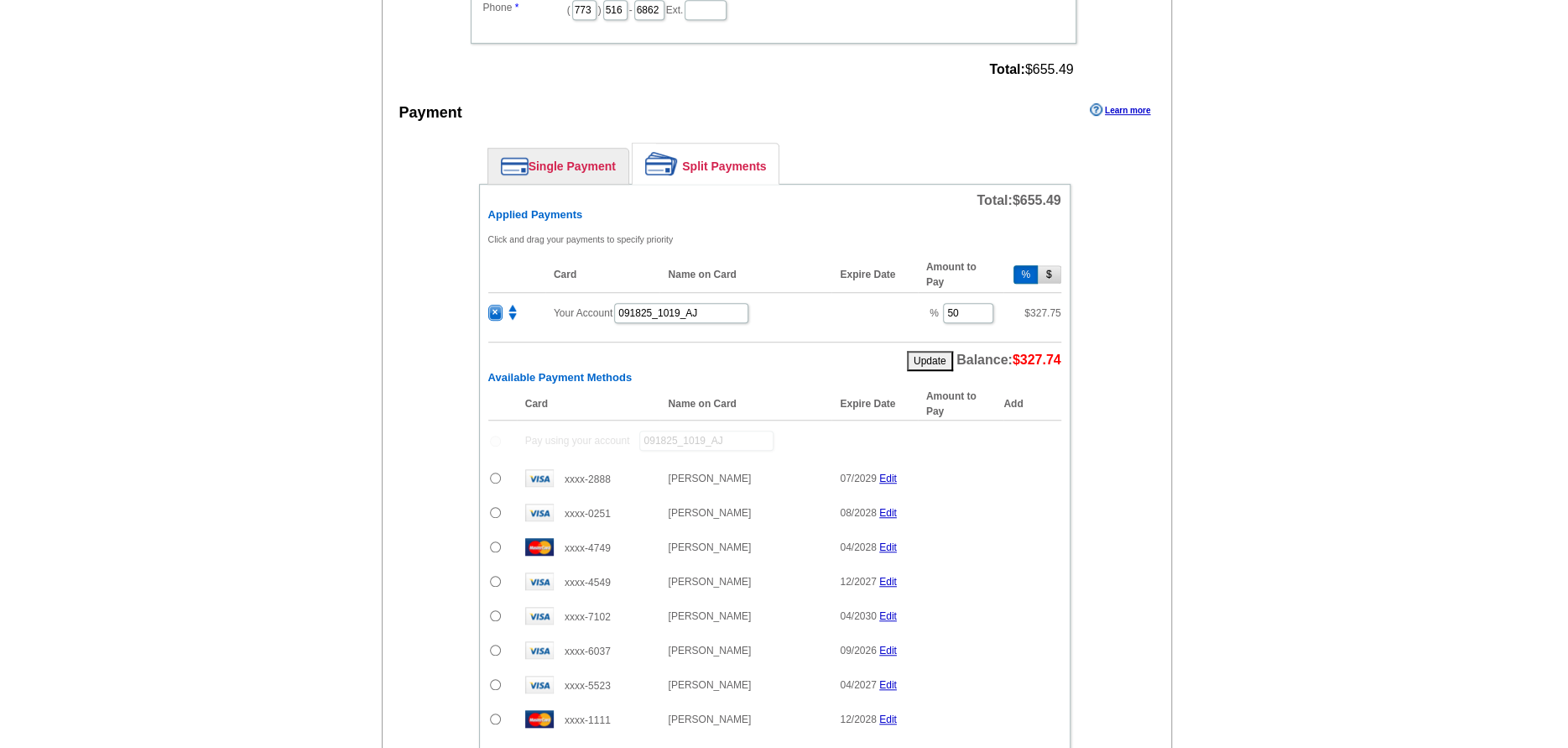
scroll to position [643, 0]
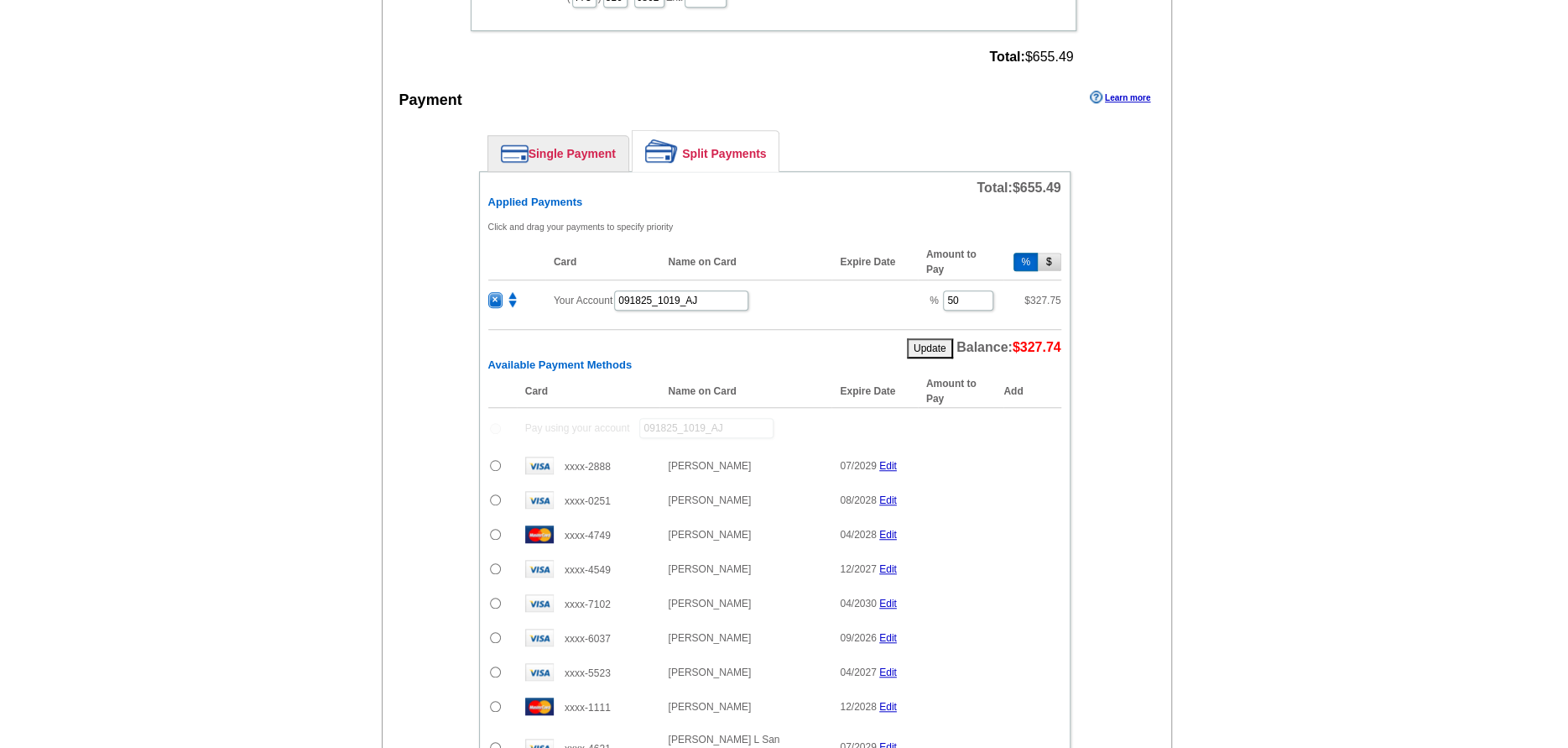
click at [495, 498] on input "radio" at bounding box center [495, 499] width 11 height 11
click at [1015, 498] on span "Add" at bounding box center [1035, 503] width 48 height 20
radio input "false"
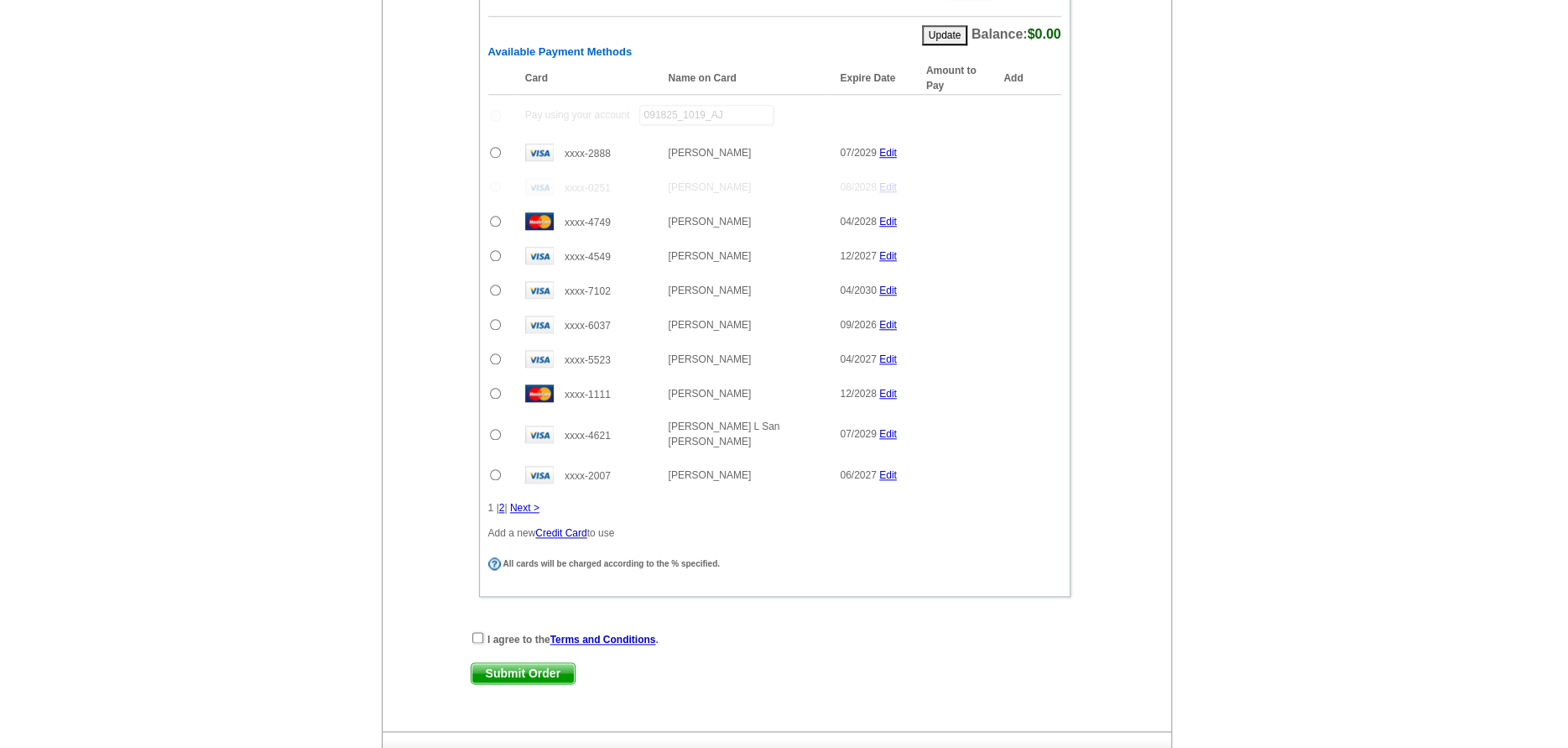
scroll to position [1008, 0]
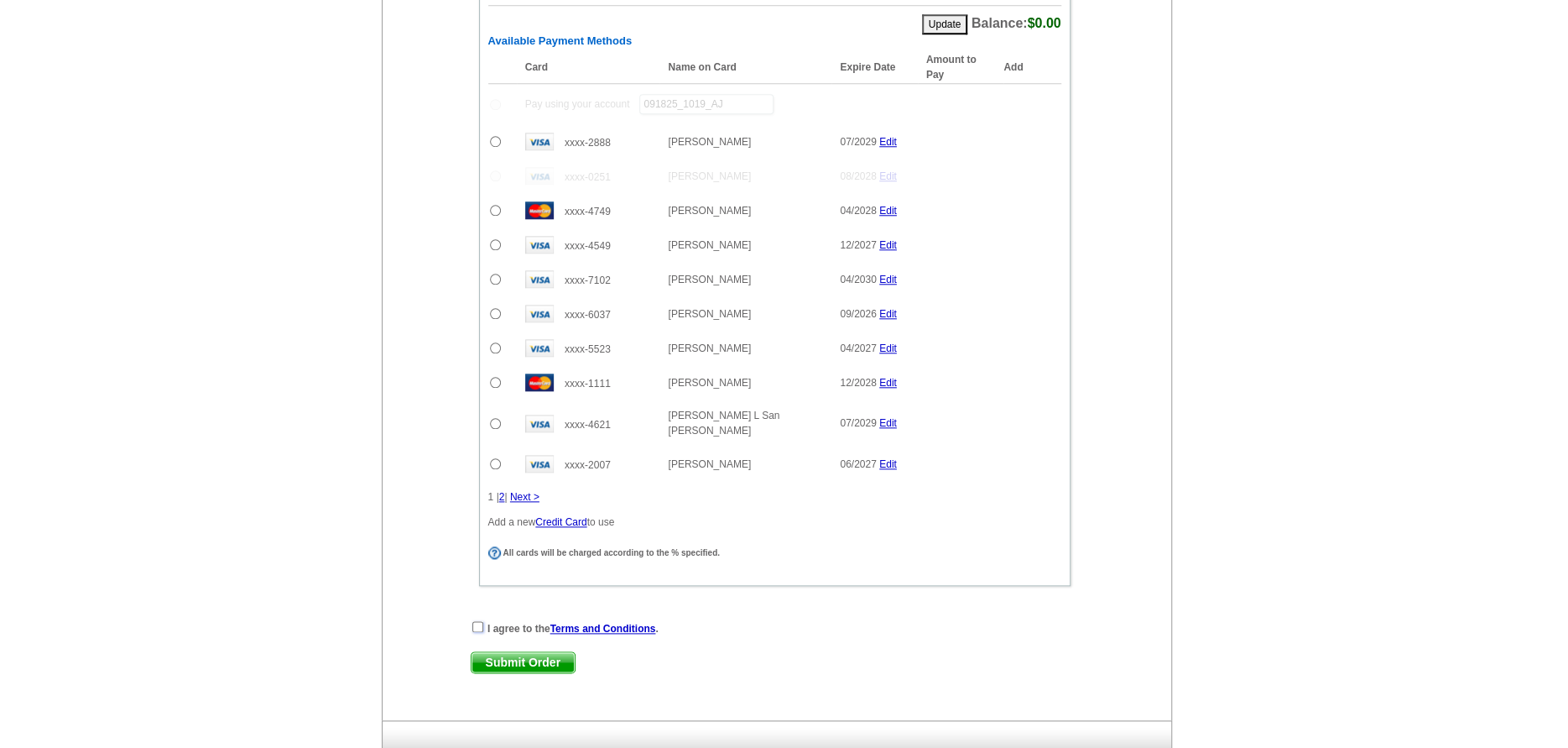
click at [476, 621] on input "checkbox" at bounding box center [478, 627] width 11 height 11
checkbox input "true"
click at [499, 652] on span "Submit Order" at bounding box center [524, 662] width 104 height 20
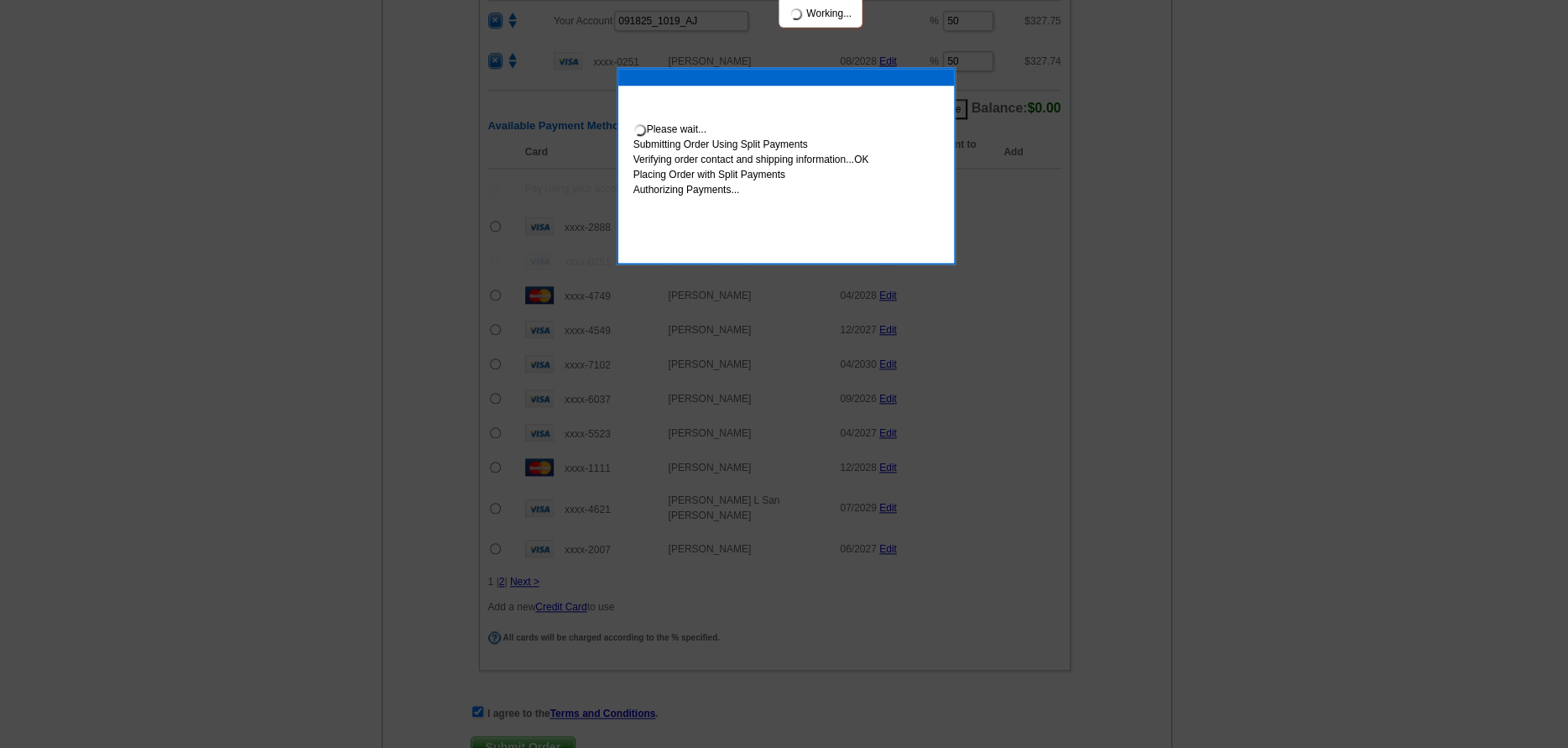
scroll to position [1091, 0]
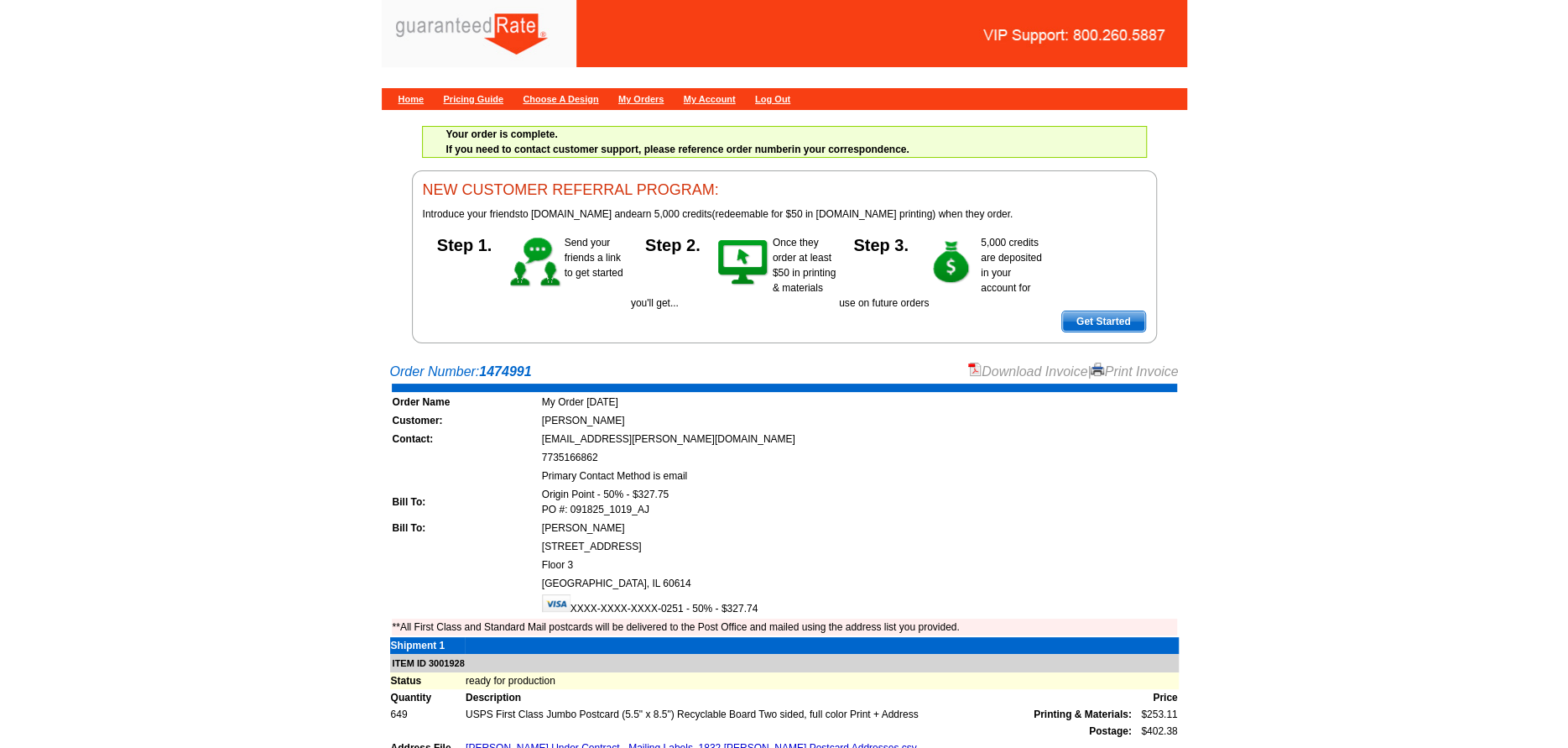
click at [1039, 369] on link "Download Invoice" at bounding box center [1028, 371] width 119 height 14
